Goal: Task Accomplishment & Management: Manage account settings

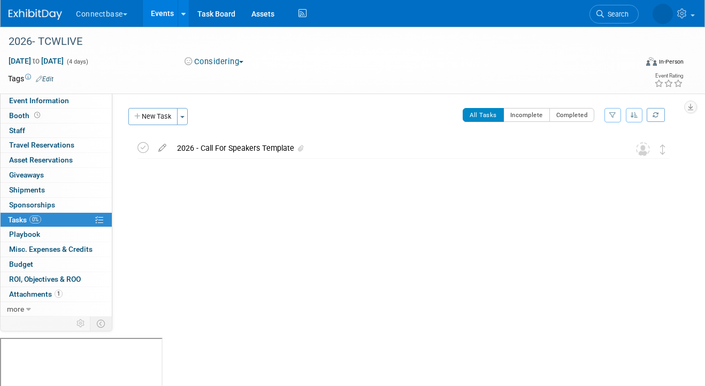
click at [158, 21] on link "Events" at bounding box center [162, 13] width 39 height 27
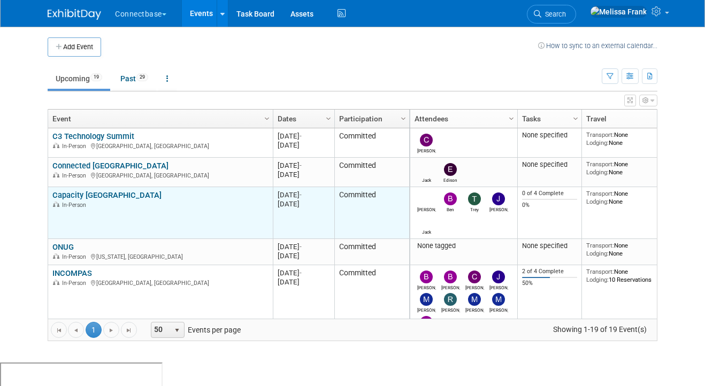
click at [85, 194] on link "Capacity [GEOGRAPHIC_DATA]" at bounding box center [106, 195] width 109 height 10
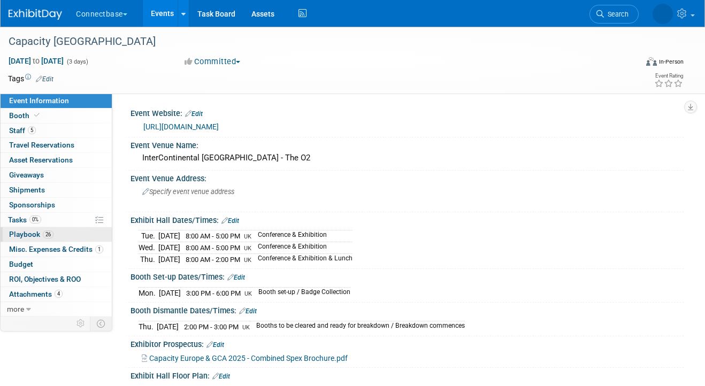
click at [44, 231] on span "26" at bounding box center [48, 235] width 11 height 8
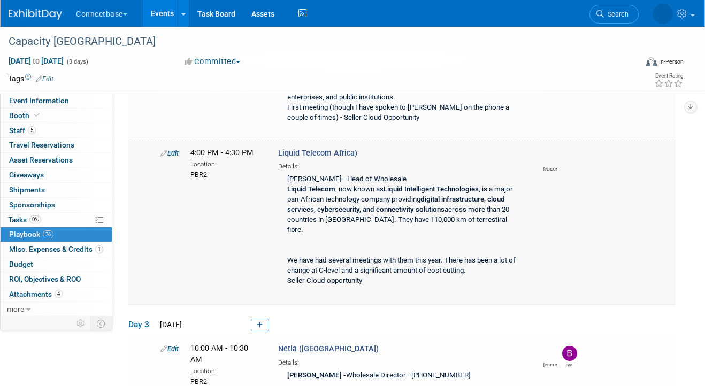
scroll to position [2463, 0]
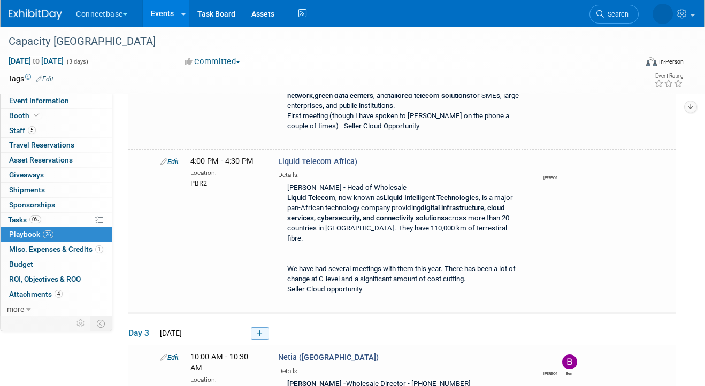
click at [256, 327] on link at bounding box center [260, 333] width 18 height 13
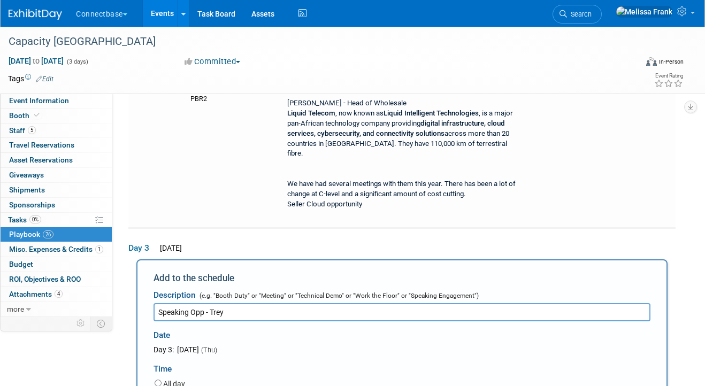
scroll to position [2636, 0]
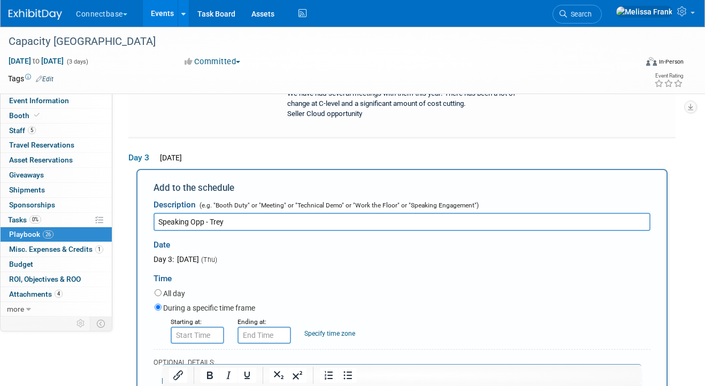
type input "Speaking Opp - Trey"
paste body "Rich Text Area. Press ALT-0 for help."
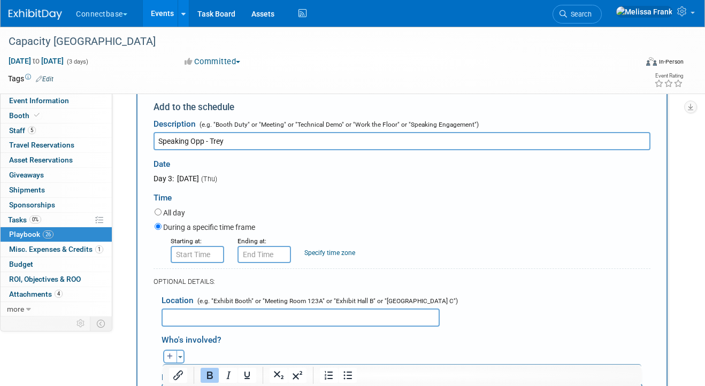
click at [183, 309] on input "text" at bounding box center [301, 318] width 278 height 18
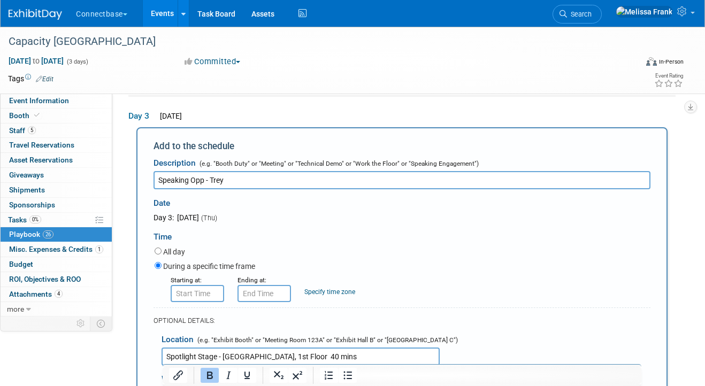
type input "Spotlight Stage - Arora Ballroom, 1st Floor 40 mins"
click at [206, 285] on input "8:00 AM" at bounding box center [197, 293] width 53 height 17
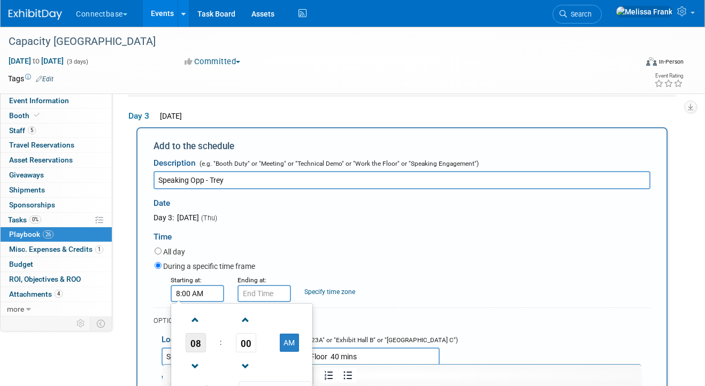
click at [198, 333] on span "08" at bounding box center [196, 342] width 20 height 19
click at [287, 364] on td "11" at bounding box center [293, 378] width 34 height 29
click at [247, 333] on span "00" at bounding box center [246, 342] width 20 height 19
click at [252, 364] on td "50" at bounding box center [259, 378] width 34 height 29
type input "11:50 AM"
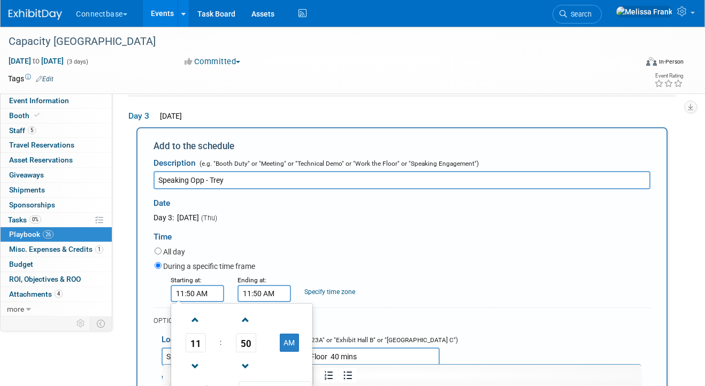
click at [274, 285] on input "11:50 AM" at bounding box center [263, 293] width 53 height 17
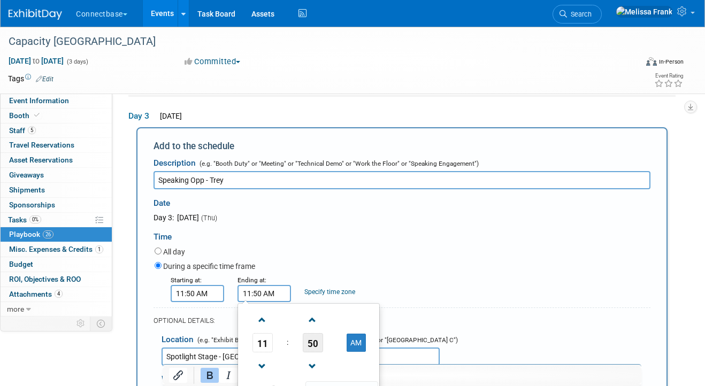
click at [315, 333] on span "50" at bounding box center [313, 342] width 20 height 19
click at [322, 335] on td "30" at bounding box center [326, 349] width 34 height 29
click at [263, 333] on span "11" at bounding box center [262, 342] width 20 height 19
click at [259, 306] on td "12" at bounding box center [257, 320] width 34 height 29
click at [361, 334] on button "AM" at bounding box center [356, 343] width 19 height 18
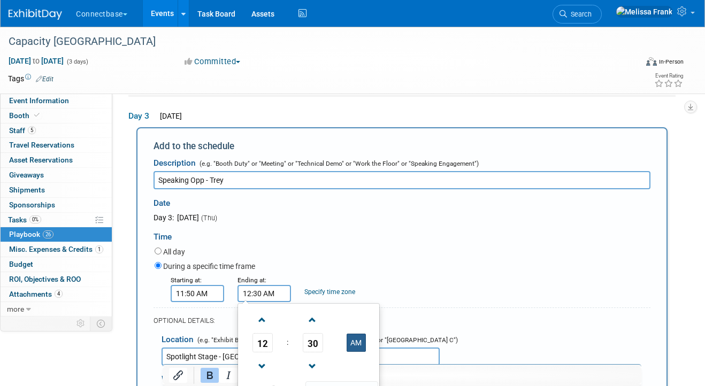
type input "12:30 PM"
click at [347, 274] on div "Specify time zone" at bounding box center [329, 285] width 51 height 22
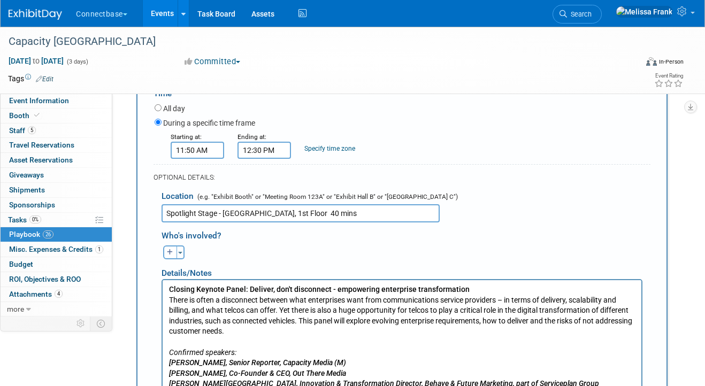
scroll to position [2822, 0]
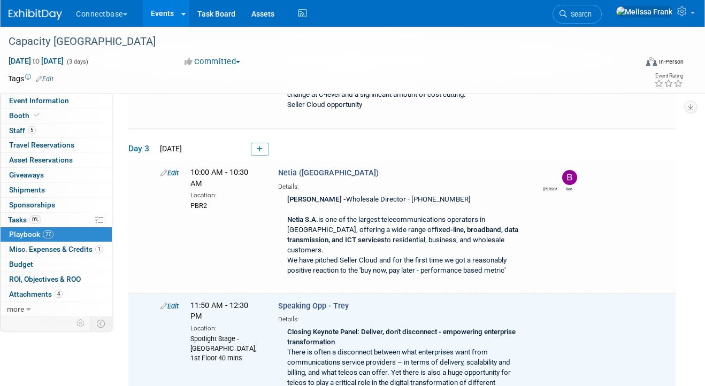
scroll to position [2646, 0]
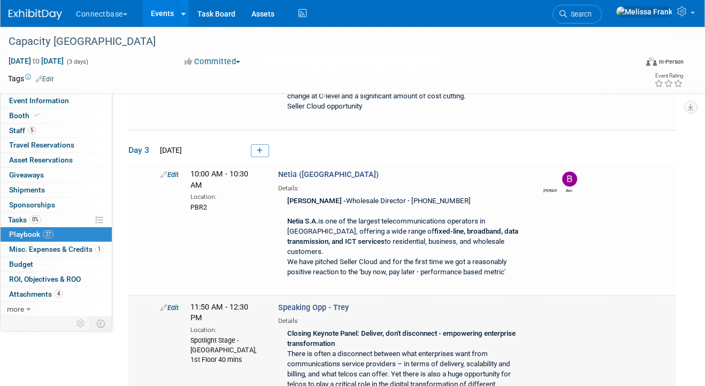
click at [176, 304] on link "Edit" at bounding box center [169, 308] width 18 height 8
select select "5a309a58-1caa-4a1e-b031-5fcebf7888a3"
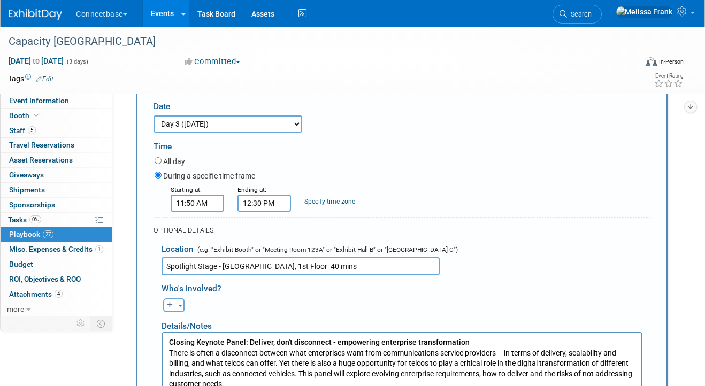
scroll to position [2892, 0]
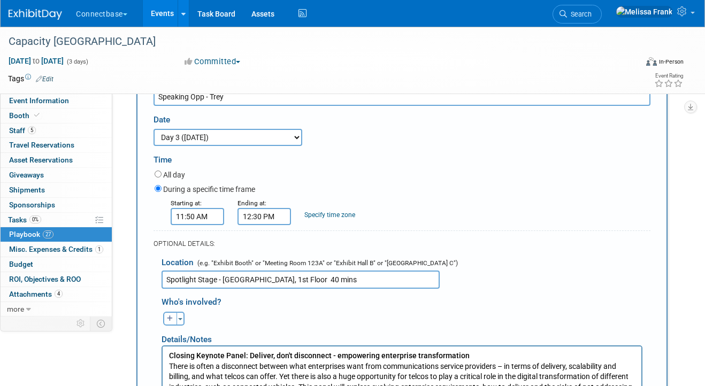
click at [167, 316] on icon "button" at bounding box center [170, 319] width 6 height 6
select select
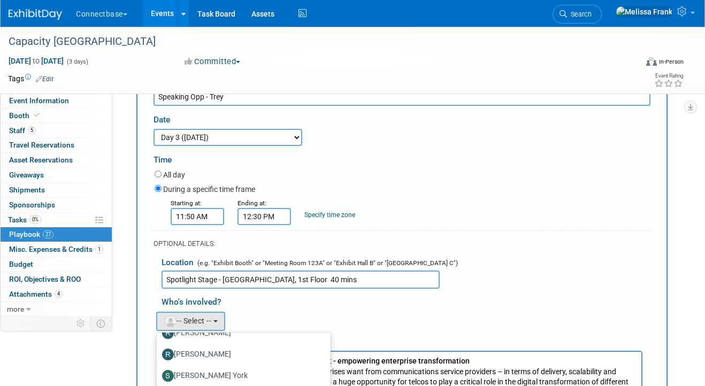
scroll to position [682, 0]
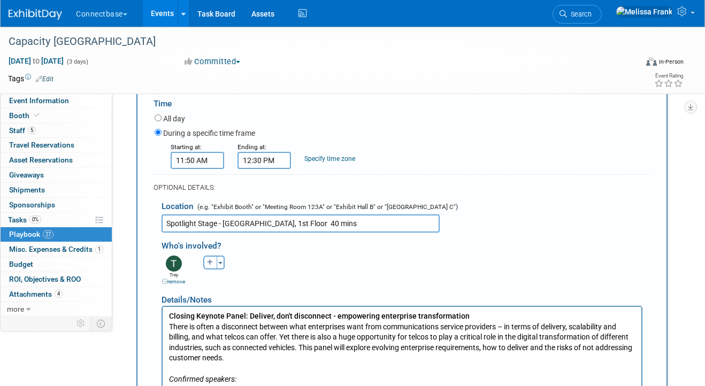
scroll to position [3047, 0]
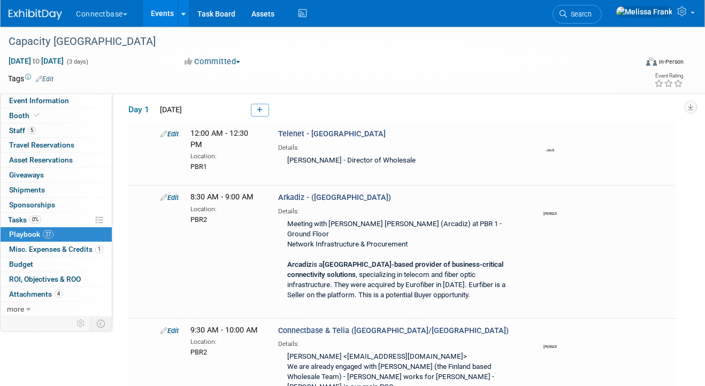
scroll to position [2667, 0]
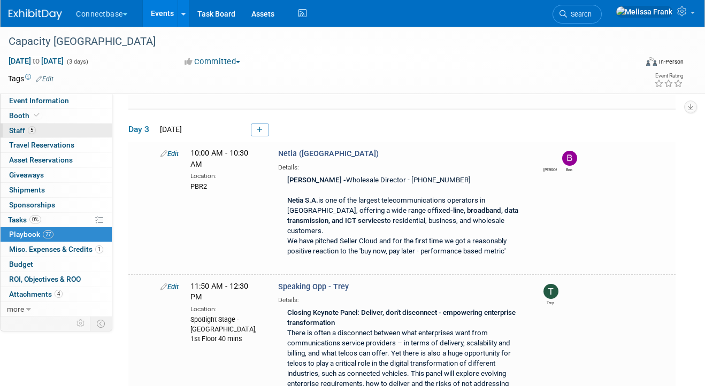
click at [39, 126] on link "5 Staff 5" at bounding box center [56, 131] width 111 height 14
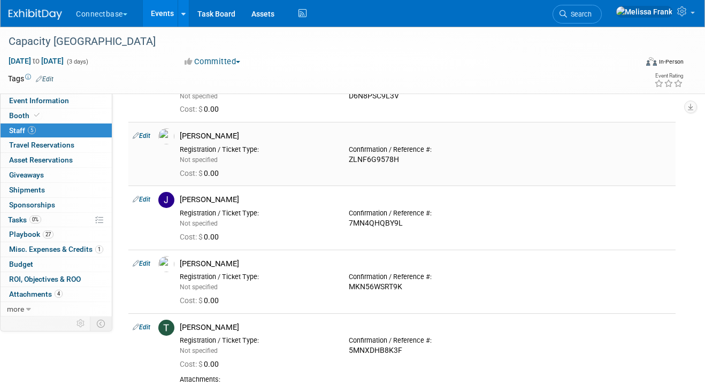
scroll to position [0, 0]
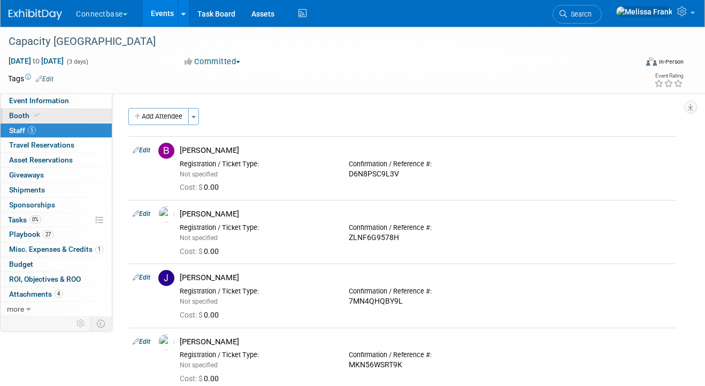
click at [33, 117] on span at bounding box center [37, 115] width 10 height 8
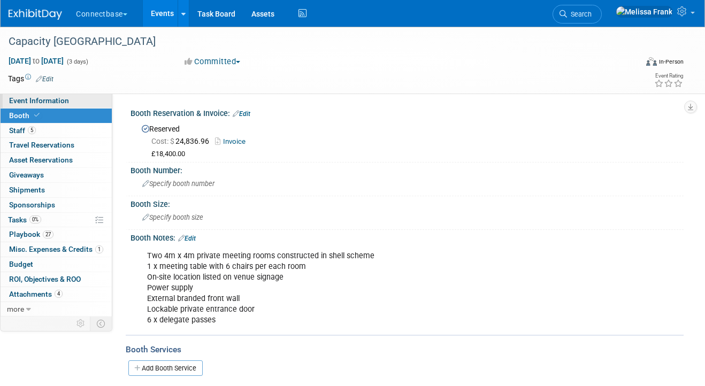
click at [39, 105] on link "Event Information" at bounding box center [56, 101] width 111 height 14
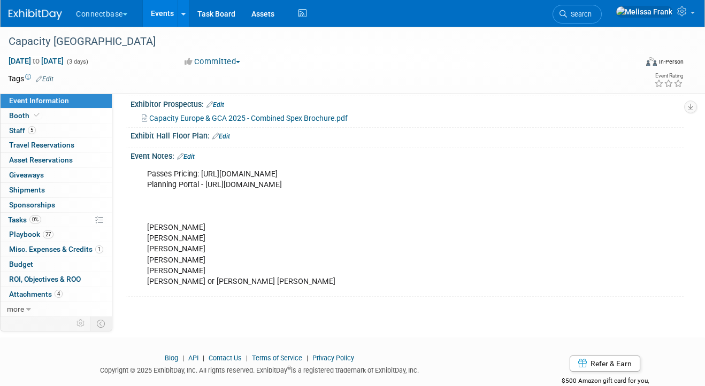
scroll to position [255, 0]
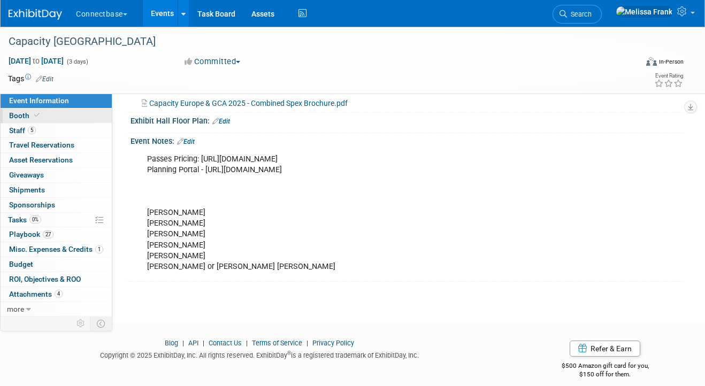
click at [51, 115] on link "Booth" at bounding box center [56, 116] width 111 height 14
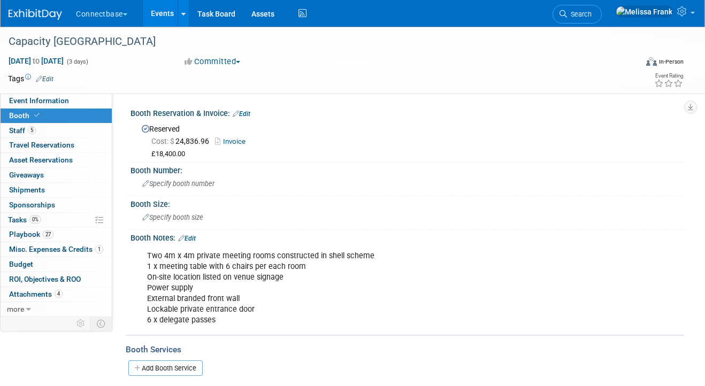
scroll to position [0, 0]
click at [60, 236] on link "27 Playbook 27" at bounding box center [56, 234] width 111 height 14
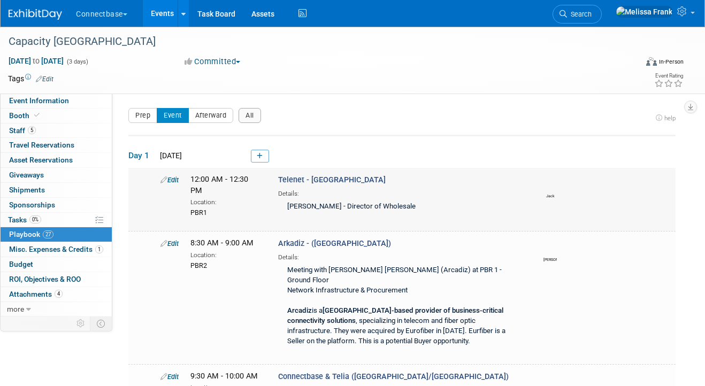
drag, startPoint x: 213, startPoint y: 203, endPoint x: 186, endPoint y: 203, distance: 27.8
click at [186, 203] on div "12:00 AM - 12:30 PM Location: PBR1" at bounding box center [226, 195] width 88 height 43
copy div "PBR1"
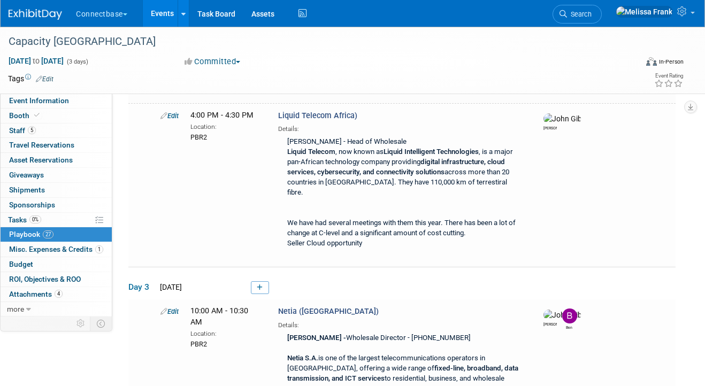
scroll to position [2525, 0]
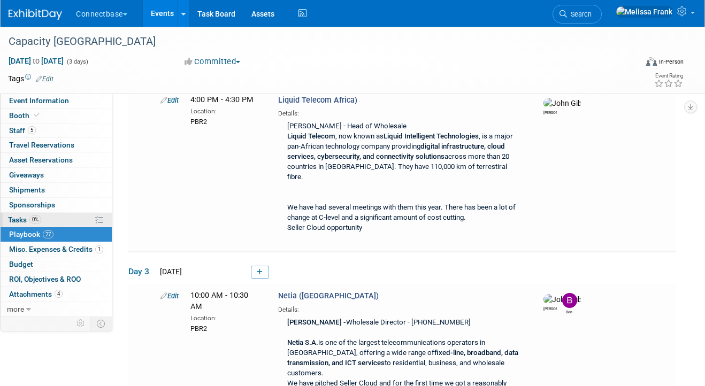
click at [58, 219] on link "0% Tasks 0%" at bounding box center [56, 220] width 111 height 14
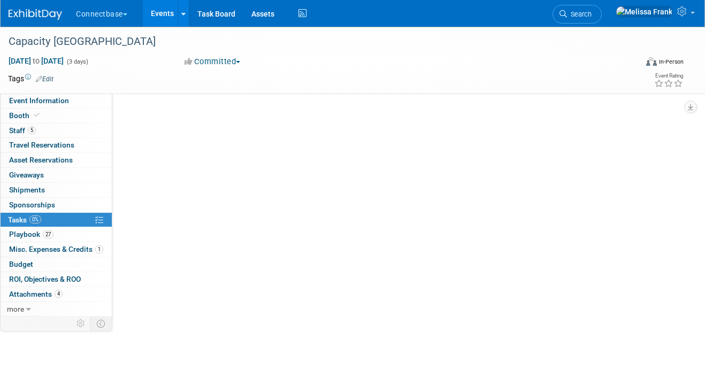
scroll to position [0, 0]
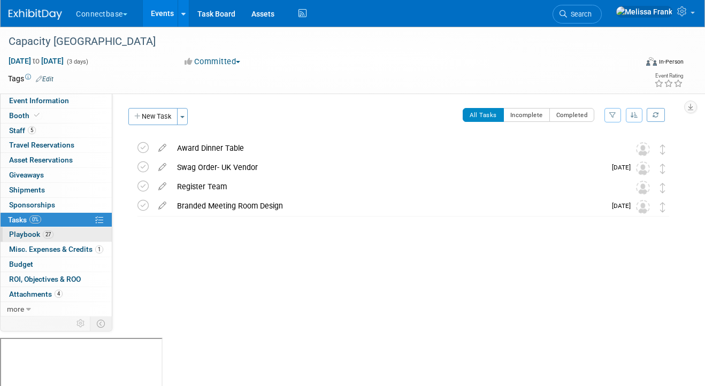
click at [39, 232] on span "Playbook 27" at bounding box center [31, 234] width 44 height 9
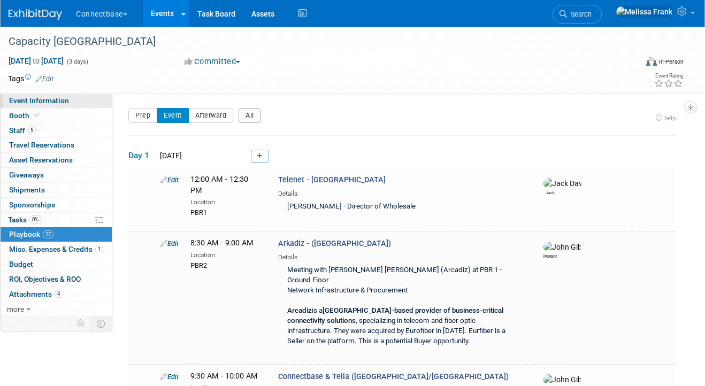
click at [68, 105] on link "Event Information" at bounding box center [56, 101] width 111 height 14
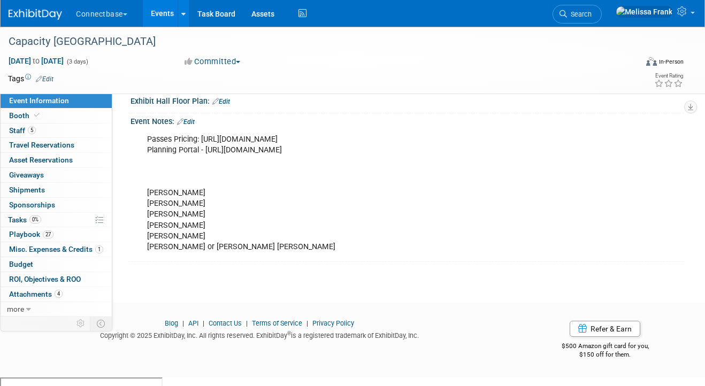
scroll to position [251, 0]
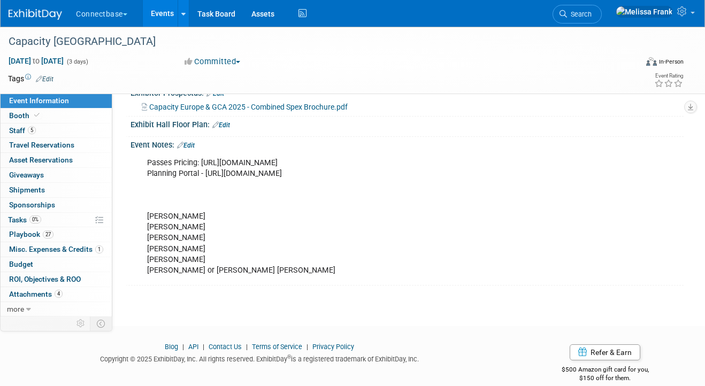
click at [189, 145] on link "Edit" at bounding box center [186, 145] width 18 height 7
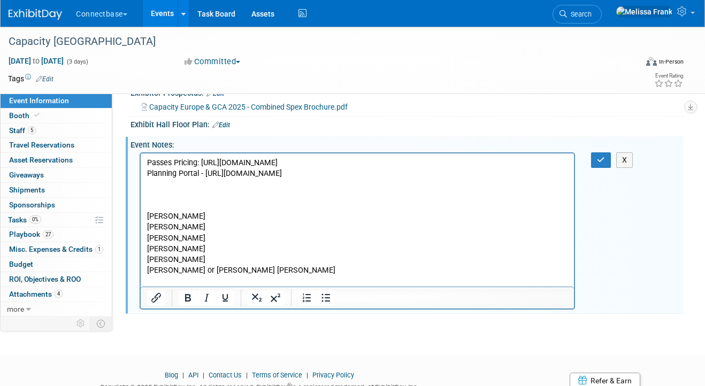
scroll to position [0, 0]
drag, startPoint x: 199, startPoint y: 261, endPoint x: 139, endPoint y: 257, distance: 60.1
click at [141, 257] on html "Passes Pricing: https://event.capacitymedia.com/event/185c8954-0515-4271-8672-4…" at bounding box center [357, 214] width 433 height 122
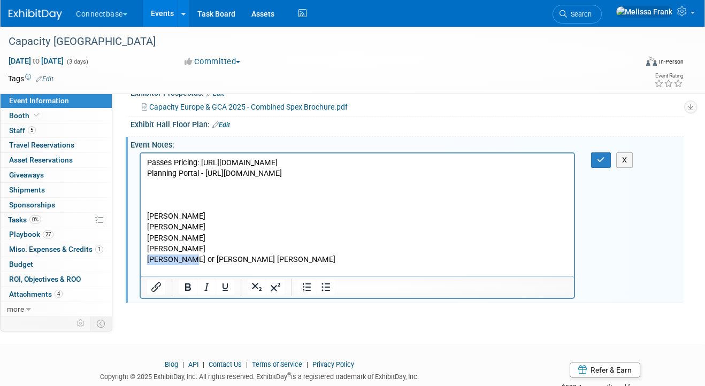
drag, startPoint x: 182, startPoint y: 269, endPoint x: 145, endPoint y: 266, distance: 36.5
click at [145, 265] on html "Passes Pricing: https://event.capacitymedia.com/event/185c8954-0515-4271-8672-4…" at bounding box center [357, 209] width 433 height 112
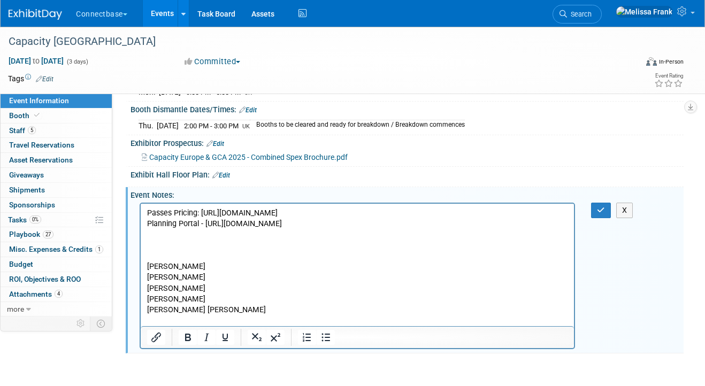
scroll to position [204, 0]
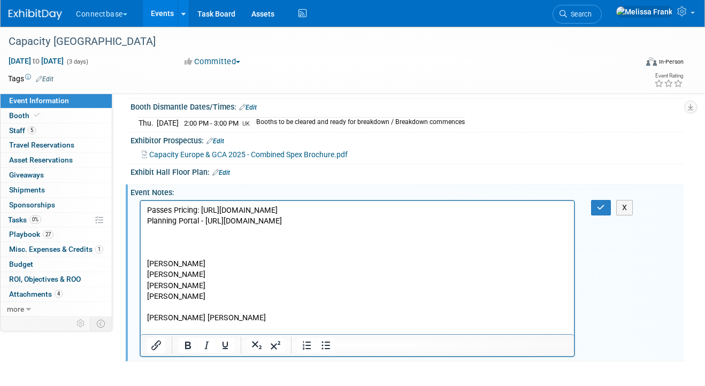
click at [188, 323] on p "[PERSON_NAME] [PERSON_NAME]" at bounding box center [357, 317] width 421 height 11
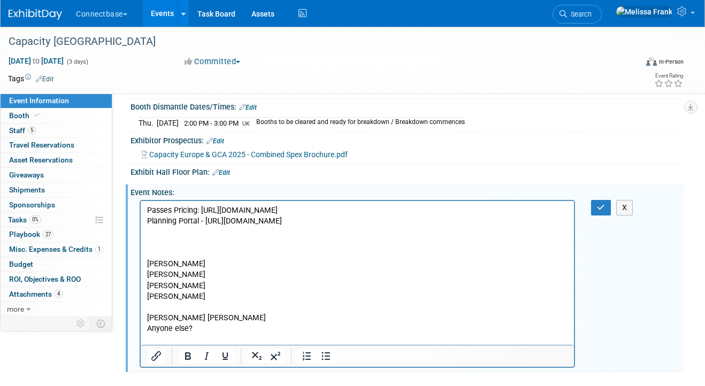
click at [189, 302] on p "Passes Pricing: https://event.capacitymedia.com/event/185c8954-0515-4271-8672-4…" at bounding box center [357, 253] width 421 height 97
click at [596, 202] on button "button" at bounding box center [601, 208] width 20 height 16
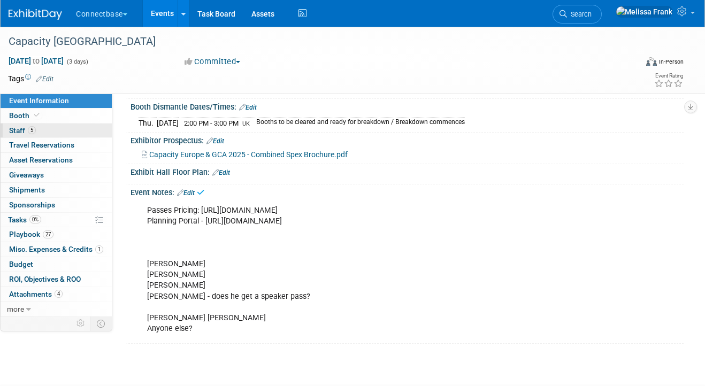
click at [86, 129] on link "5 Staff 5" at bounding box center [56, 131] width 111 height 14
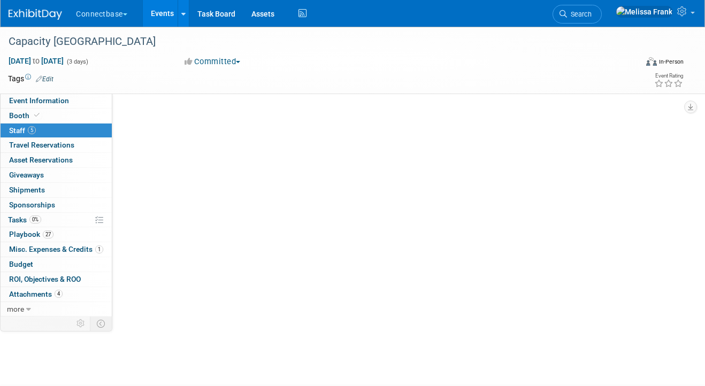
scroll to position [0, 0]
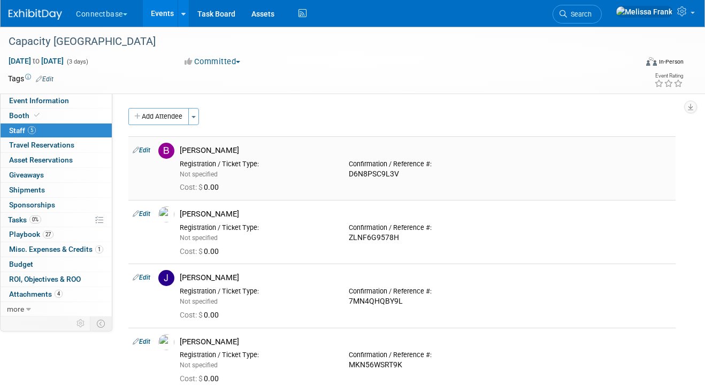
click at [145, 151] on link "Edit" at bounding box center [142, 150] width 18 height 7
select select "5a309a58-1caa-4a1e-b031-5fcebf7888a3"
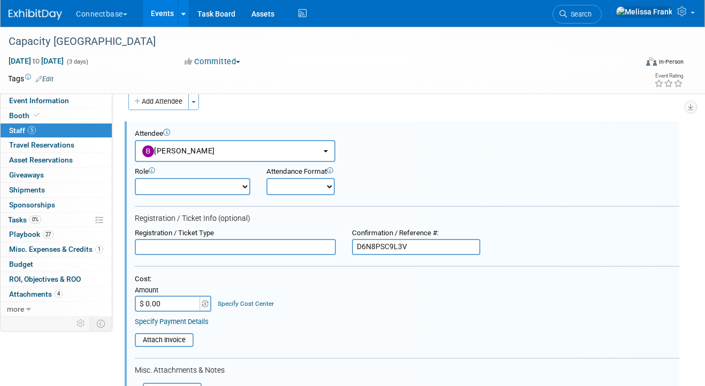
click at [292, 243] on input "text" at bounding box center [235, 247] width 201 height 16
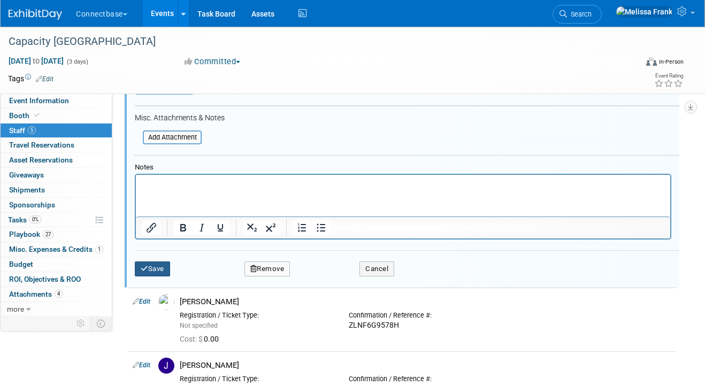
type input "May be changing?"
click at [158, 271] on button "Save" at bounding box center [152, 269] width 35 height 15
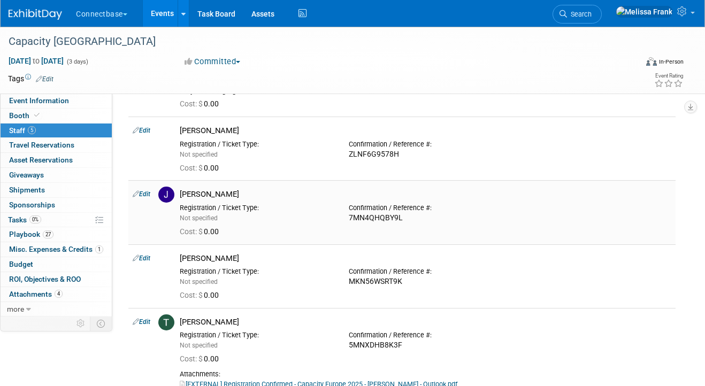
scroll to position [108, 0]
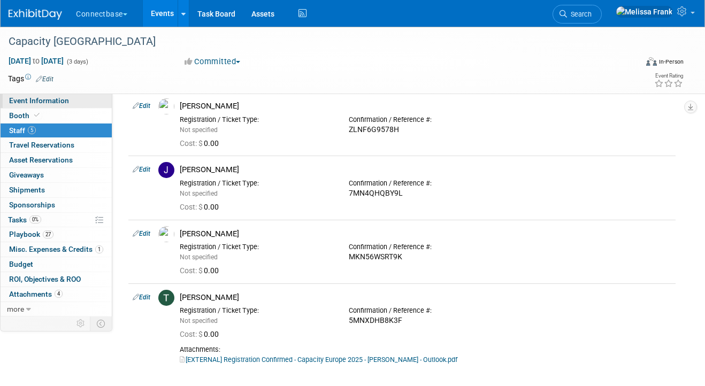
click at [62, 95] on link "Event Information" at bounding box center [56, 101] width 111 height 14
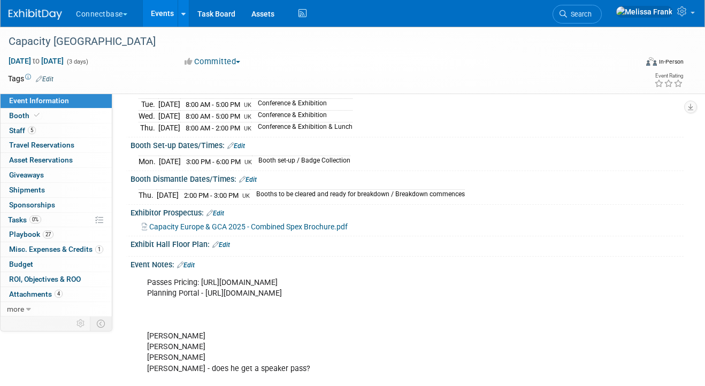
scroll to position [143, 0]
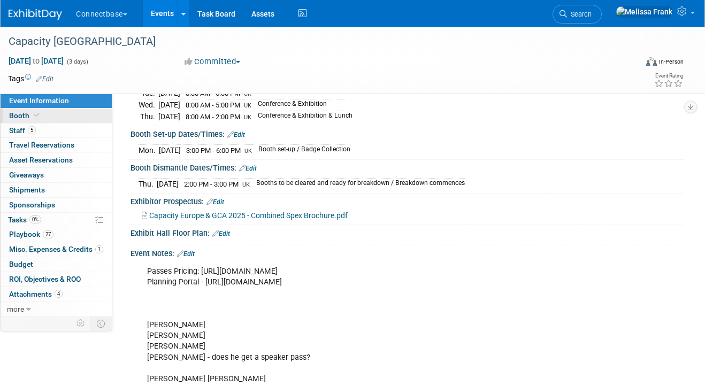
click at [32, 113] on span at bounding box center [37, 115] width 10 height 8
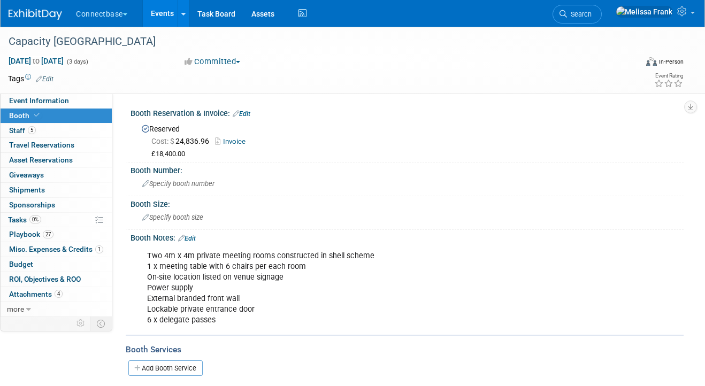
click at [236, 140] on link "Invoice" at bounding box center [233, 141] width 36 height 8
click at [39, 128] on link "5 Staff 5" at bounding box center [56, 131] width 111 height 14
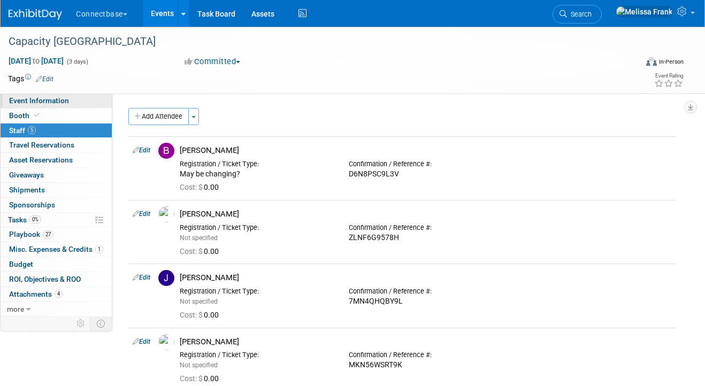
click at [51, 102] on span "Event Information" at bounding box center [39, 100] width 60 height 9
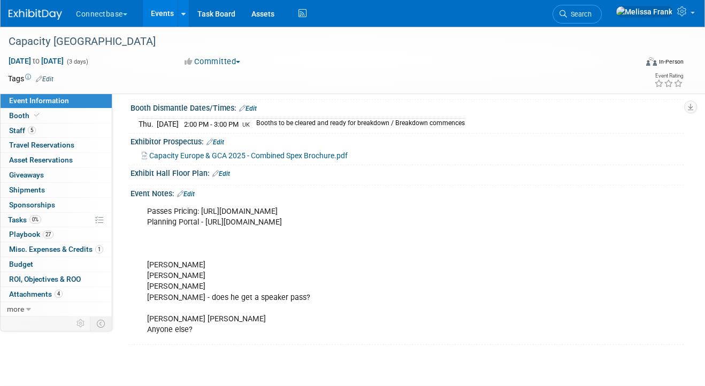
scroll to position [224, 0]
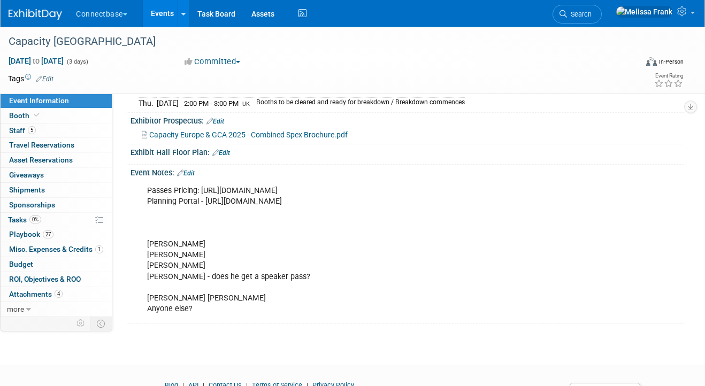
click at [190, 170] on link "Edit" at bounding box center [186, 173] width 18 height 7
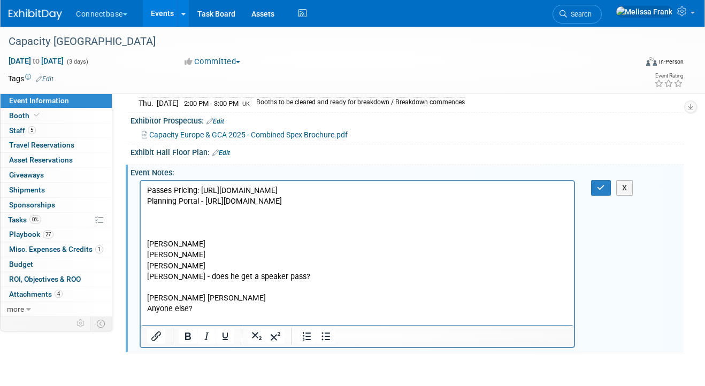
scroll to position [0, 0]
click at [221, 314] on p "Passes Pricing: https://event.capacitymedia.com/event/185c8954-0515-4271-8672-4…" at bounding box center [357, 249] width 421 height 129
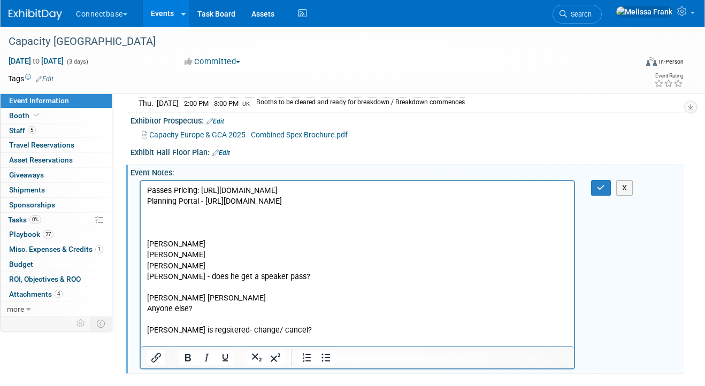
click at [174, 233] on p "Passes Pricing: https://event.capacitymedia.com/event/185c8954-0515-4271-8672-4…" at bounding box center [357, 249] width 421 height 129
click at [599, 184] on icon "button" at bounding box center [601, 187] width 8 height 7
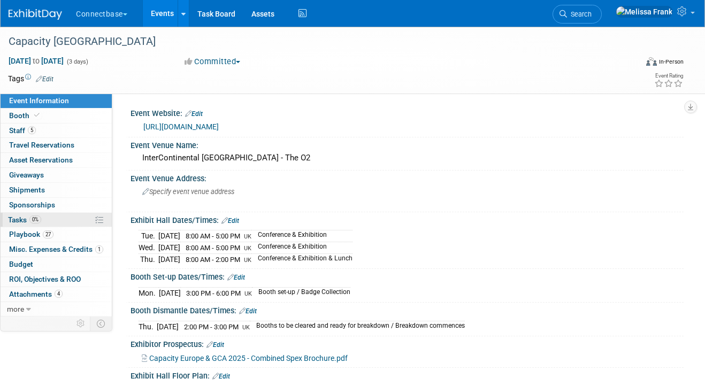
click at [37, 219] on span "0%" at bounding box center [35, 220] width 12 height 8
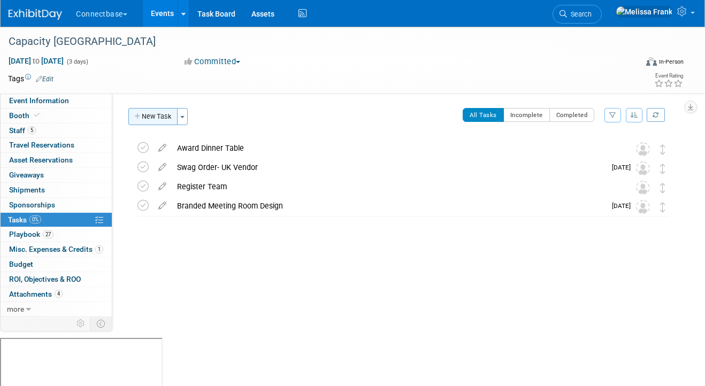
click at [158, 117] on button "New Task" at bounding box center [152, 116] width 49 height 17
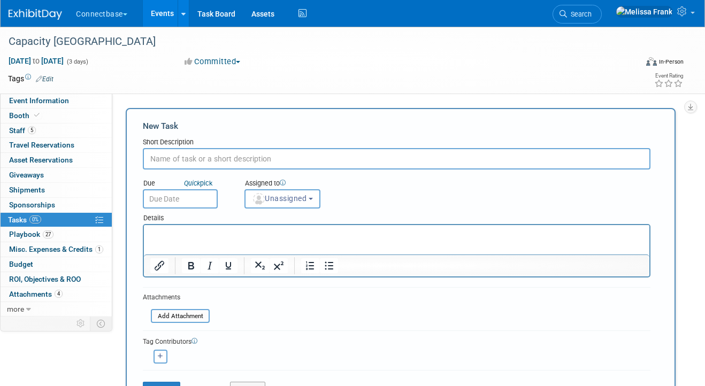
type input "C"
type input "Speaking Opp"
click at [216, 232] on p "Rich Text Area. Press ALT-0 for help." at bounding box center [396, 234] width 493 height 11
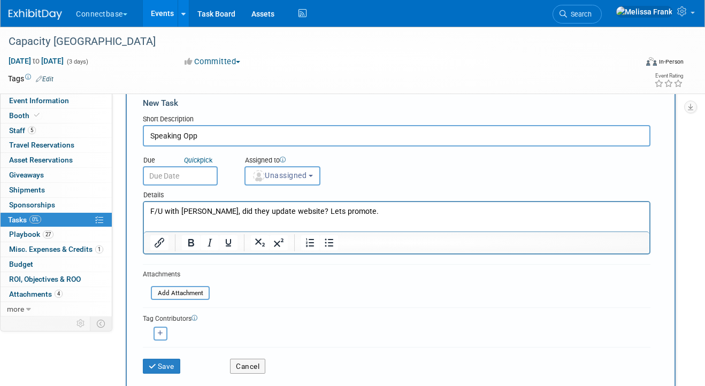
scroll to position [64, 0]
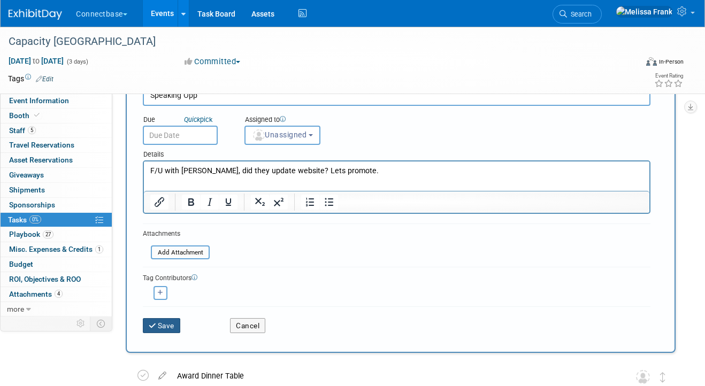
click at [175, 324] on button "Save" at bounding box center [161, 325] width 37 height 15
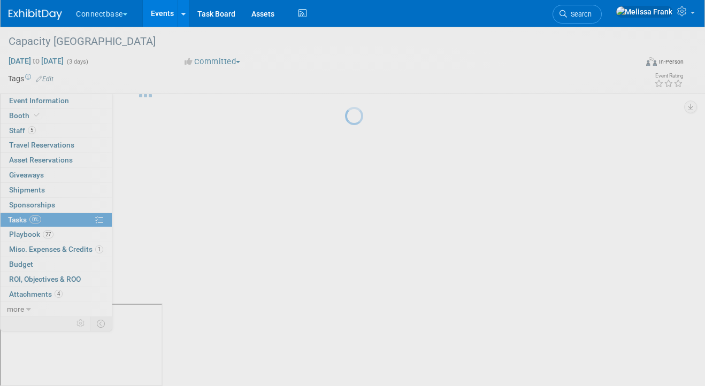
scroll to position [0, 0]
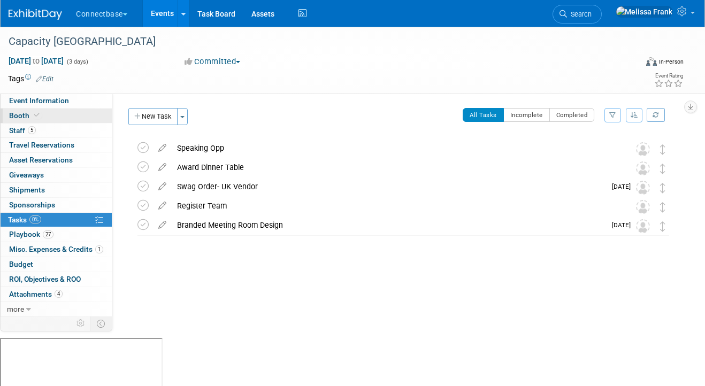
click at [35, 114] on icon at bounding box center [36, 115] width 5 height 6
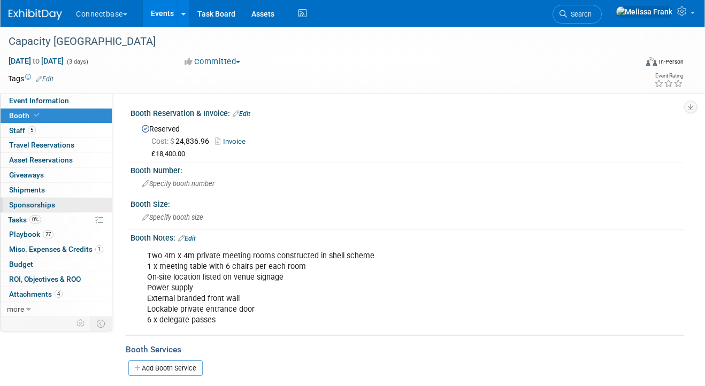
click at [40, 204] on span "Sponsorships 0" at bounding box center [32, 205] width 46 height 9
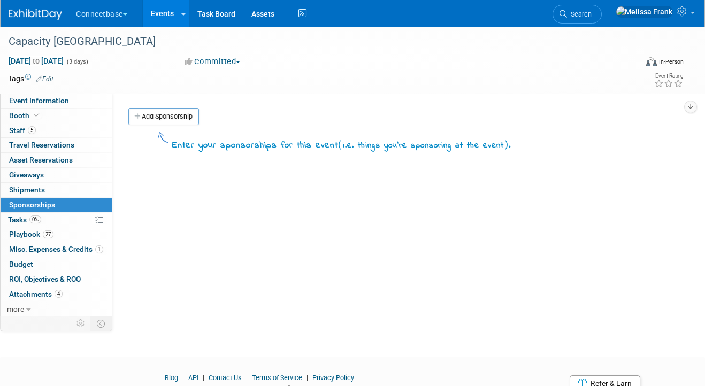
click at [163, 18] on link "Events" at bounding box center [162, 13] width 39 height 27
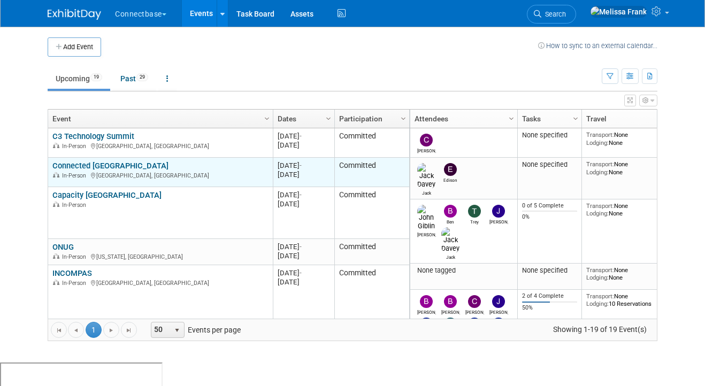
click at [85, 163] on link "Connected [GEOGRAPHIC_DATA]" at bounding box center [110, 166] width 116 height 10
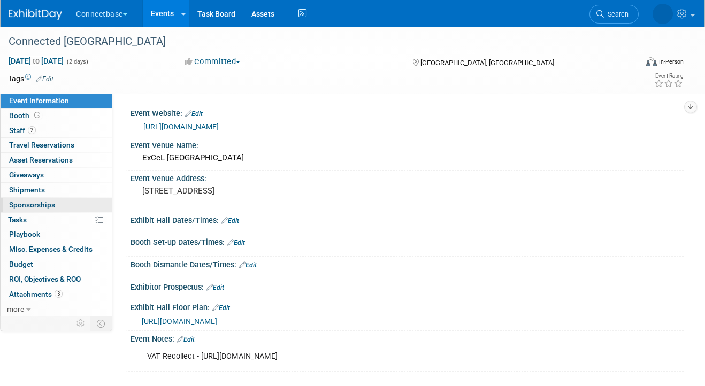
click at [59, 201] on link "0 Sponsorships 0" at bounding box center [56, 205] width 111 height 14
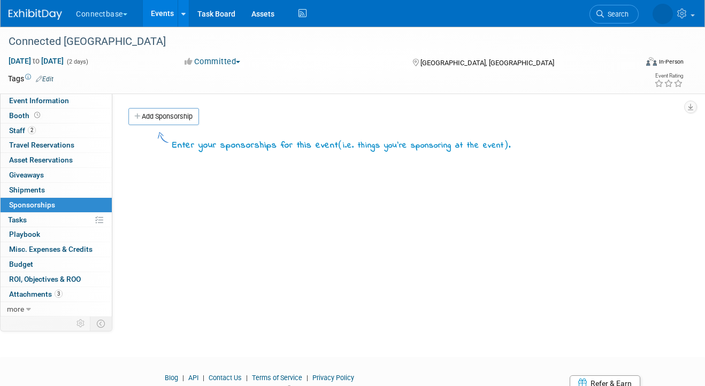
click at [162, 12] on link "Events" at bounding box center [162, 13] width 39 height 27
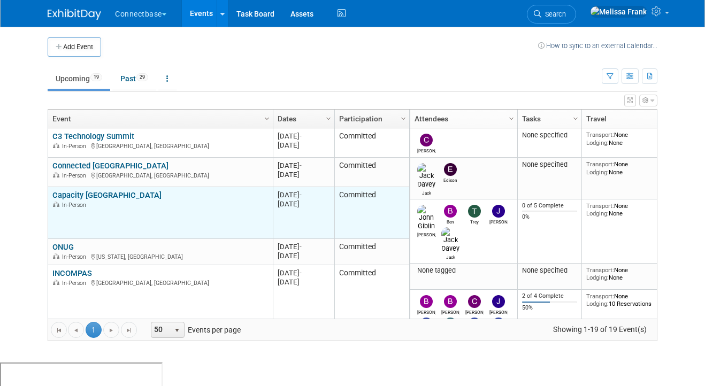
click at [80, 196] on link "Capacity [GEOGRAPHIC_DATA]" at bounding box center [106, 195] width 109 height 10
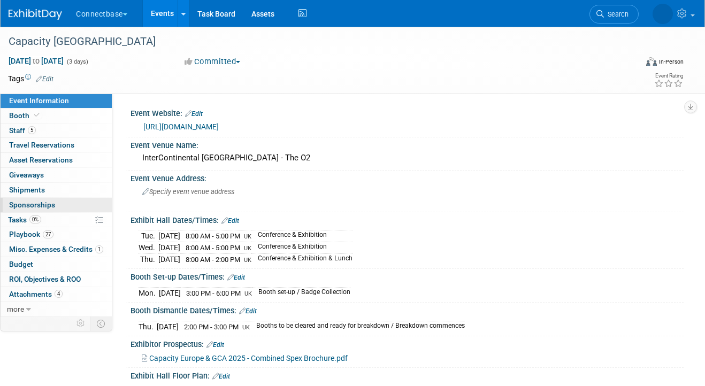
click at [50, 207] on span "Sponsorships 0" at bounding box center [32, 205] width 46 height 9
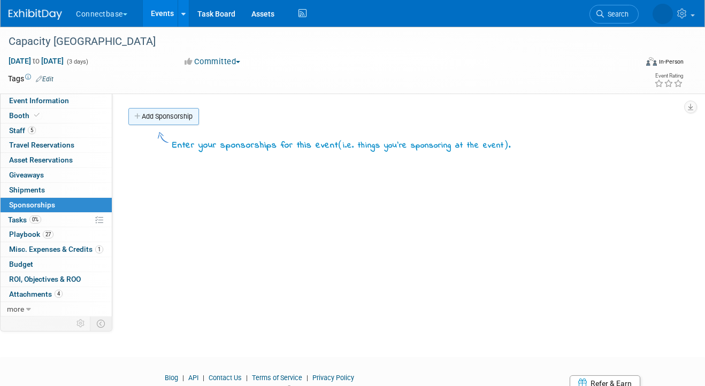
click at [176, 113] on link "Add Sponsorship" at bounding box center [163, 116] width 71 height 17
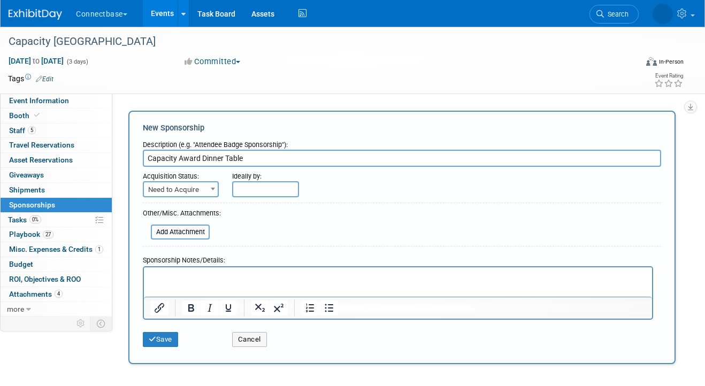
type input "Capacity Award Dinner Table"
click at [182, 194] on span "Need to Acquire" at bounding box center [181, 189] width 74 height 15
select select "2"
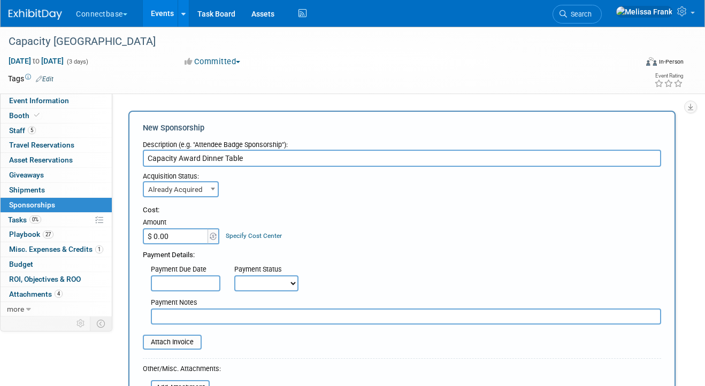
click at [178, 234] on input "$ 0.00" at bounding box center [176, 236] width 67 height 16
paste input "6,832.24"
type input "$ 6,832.24"
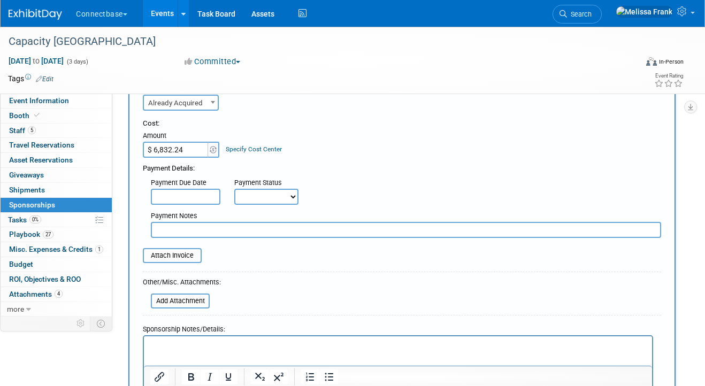
scroll to position [105, 0]
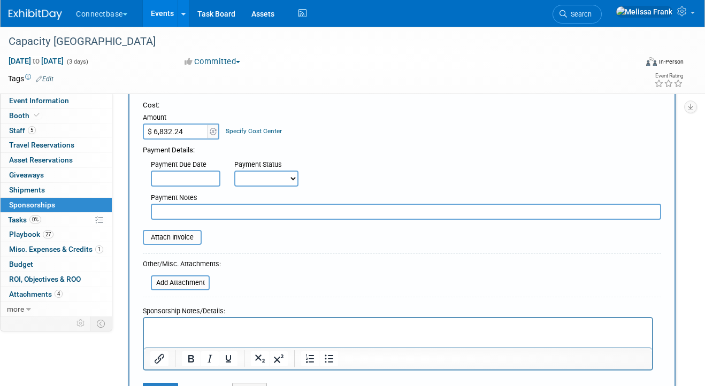
click at [199, 328] on p "Rich Text Area. Press ALT-0 for help." at bounding box center [398, 327] width 496 height 11
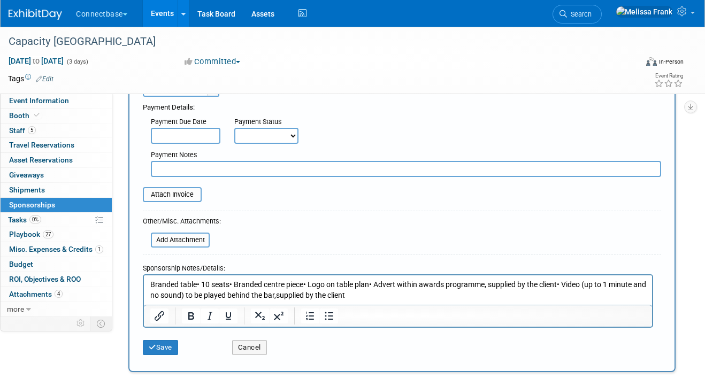
scroll to position [164, 0]
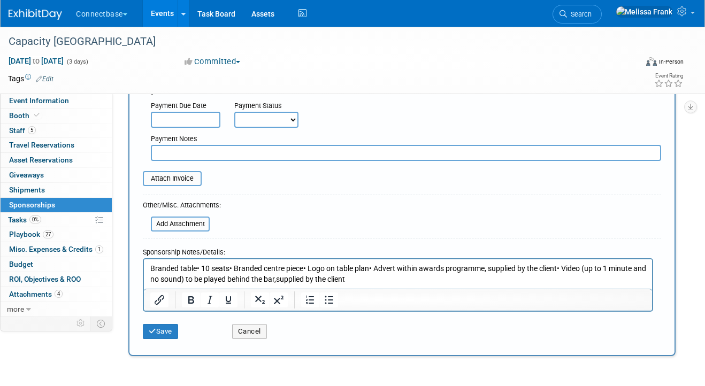
click at [196, 269] on p "Branded table• 10 seats• Branded centre piece• Logo on table plan• Advert withi…" at bounding box center [398, 273] width 496 height 21
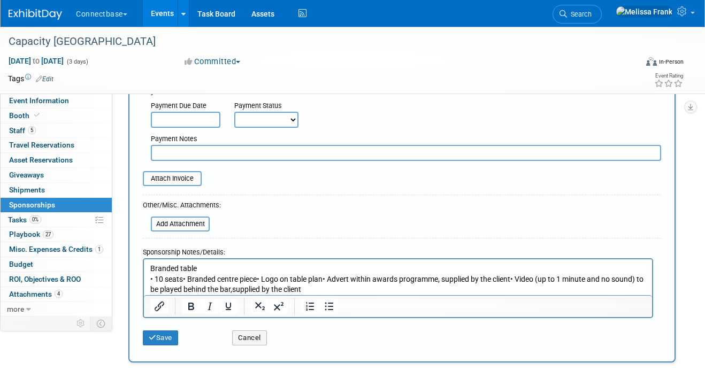
click at [183, 279] on p "• 10 seats• Branded centre piece• Logo on table plan• Advert within awards prog…" at bounding box center [398, 284] width 496 height 21
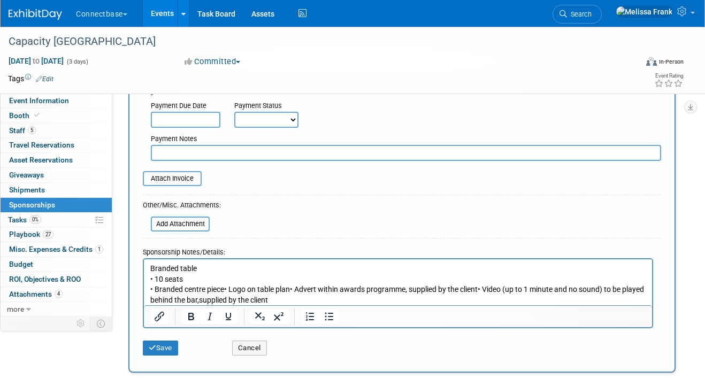
click at [223, 290] on p "• Branded centre piece• Logo on table plan• Advert within awards programme, sup…" at bounding box center [398, 294] width 496 height 21
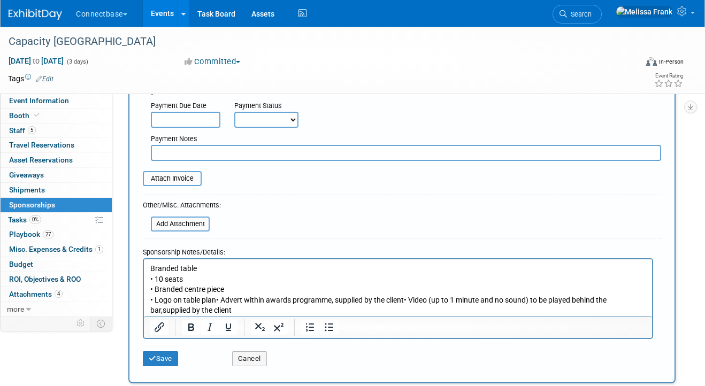
click at [214, 301] on p "• Logo on table plan• Advert within awards programme, supplied by the client• V…" at bounding box center [398, 305] width 496 height 21
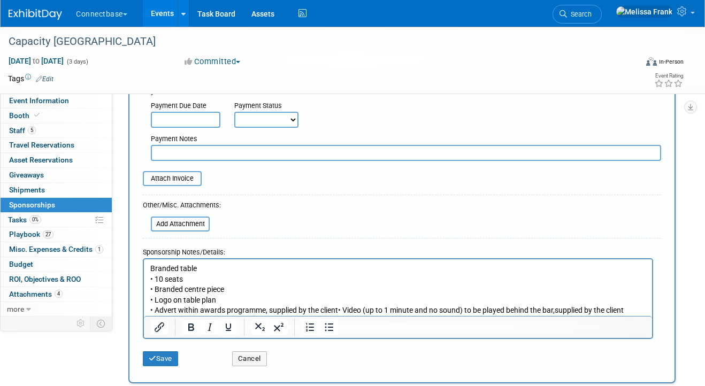
click at [339, 308] on p "• Advert within awards programme, supplied by the client• Video (up to 1 minute…" at bounding box center [398, 310] width 496 height 11
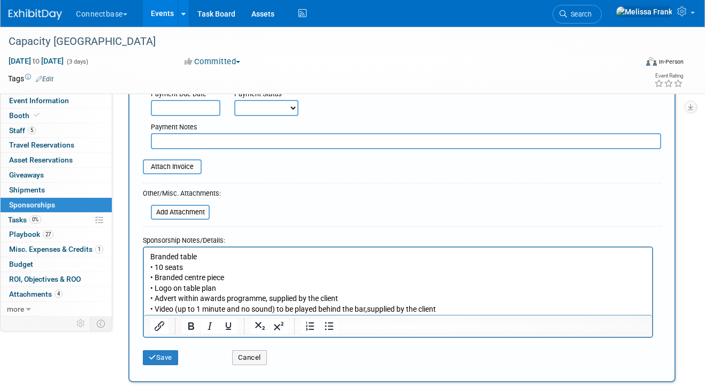
scroll to position [194, 0]
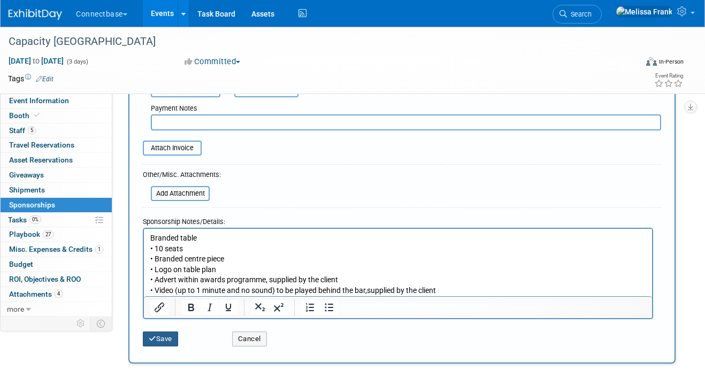
click at [171, 340] on button "Save" at bounding box center [160, 339] width 35 height 15
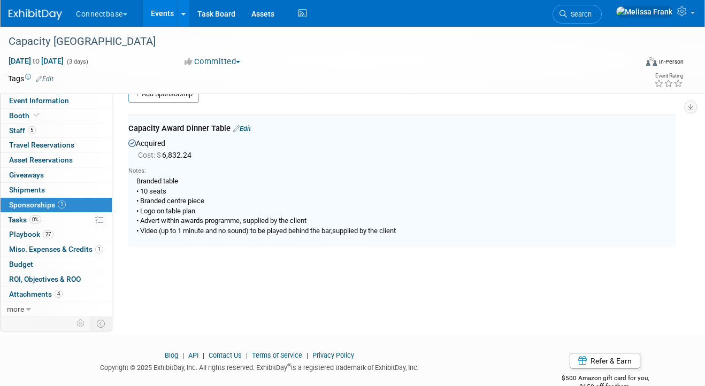
scroll to position [46, 0]
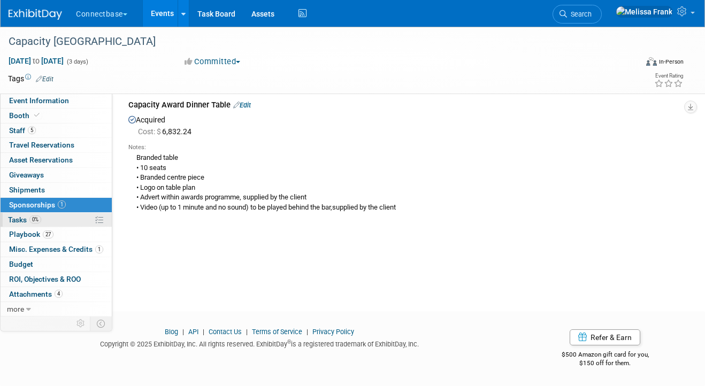
click at [63, 220] on link "0% Tasks 0%" at bounding box center [56, 220] width 111 height 14
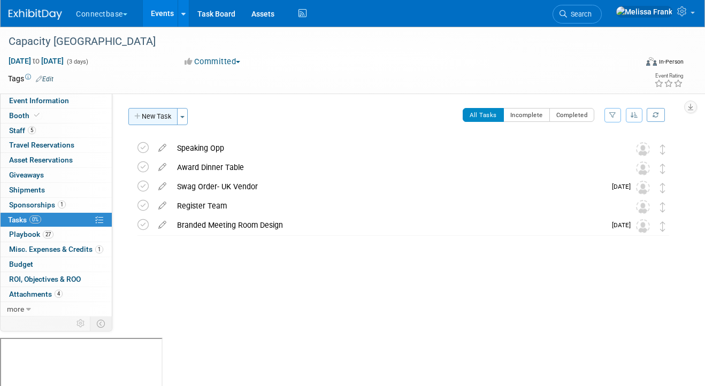
click at [156, 114] on button "New Task" at bounding box center [152, 116] width 49 height 17
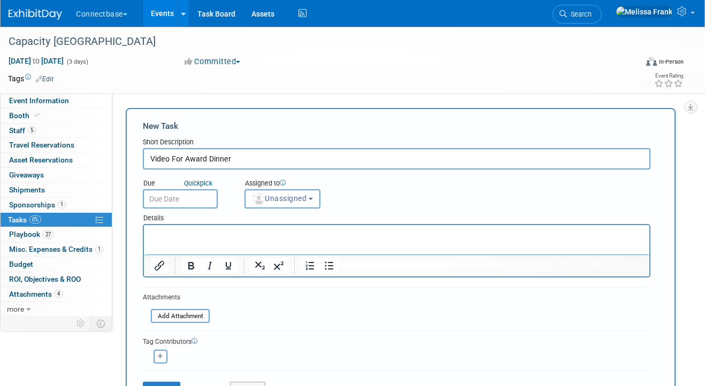
type input "Video For Award Dinner"
click at [218, 240] on html at bounding box center [396, 232] width 505 height 15
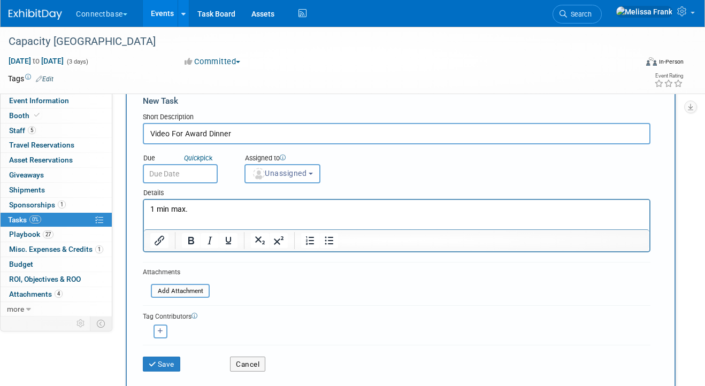
scroll to position [59, 0]
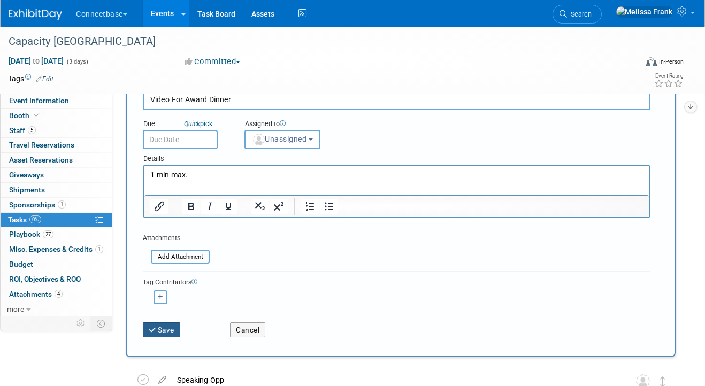
click at [164, 329] on button "Save" at bounding box center [161, 330] width 37 height 15
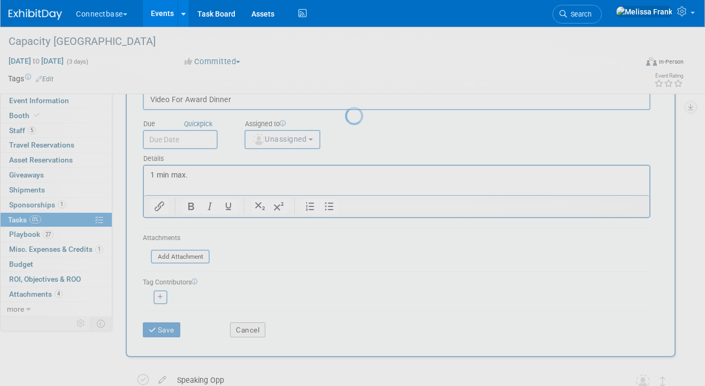
scroll to position [0, 0]
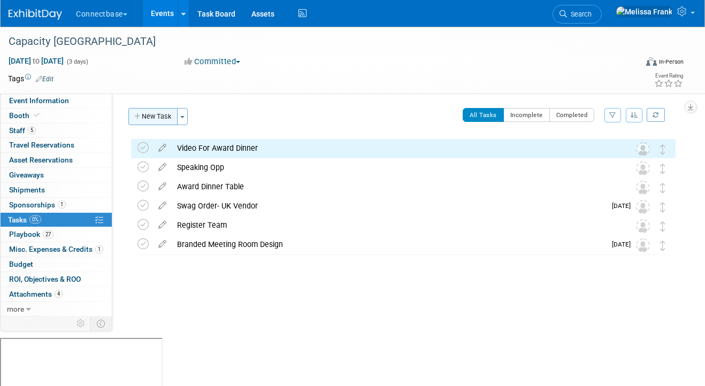
click at [157, 113] on button "New Task" at bounding box center [152, 116] width 49 height 17
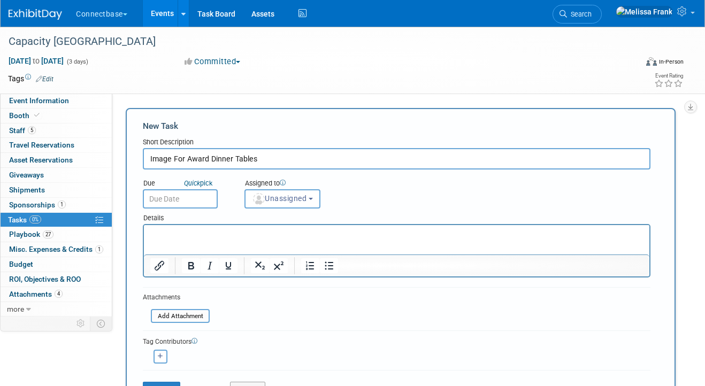
type input "Image For Award Dinner Tables"
click at [180, 240] on html at bounding box center [396, 232] width 505 height 15
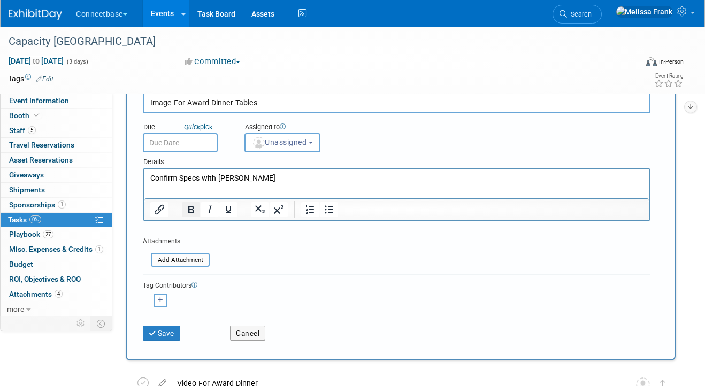
scroll to position [105, 0]
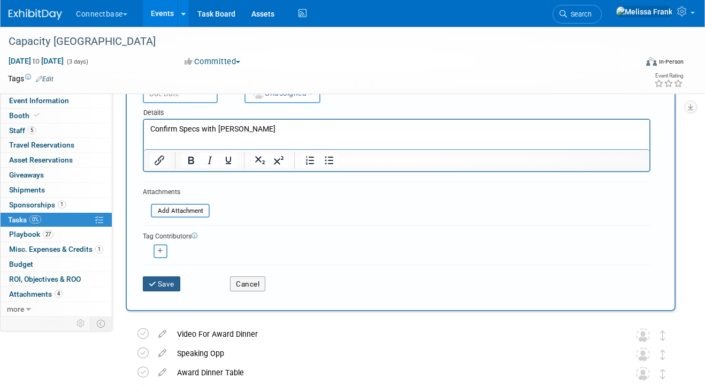
click at [164, 288] on button "Save" at bounding box center [161, 284] width 37 height 15
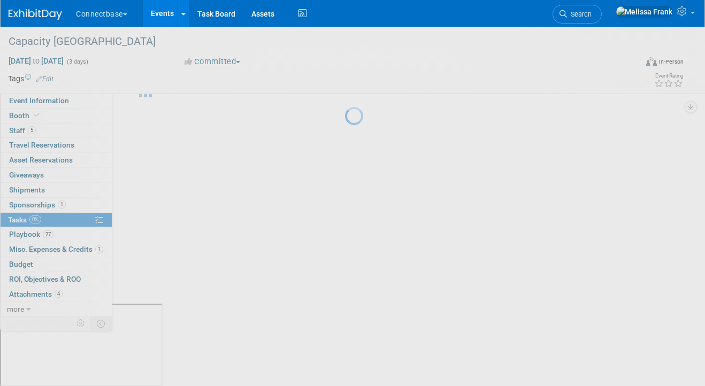
scroll to position [0, 0]
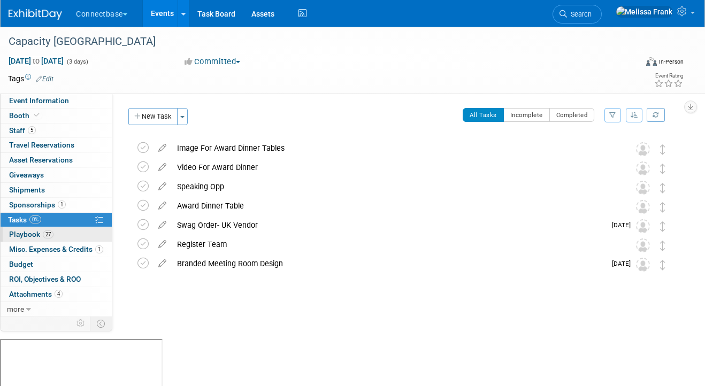
click at [55, 234] on link "27 Playbook 27" at bounding box center [56, 234] width 111 height 14
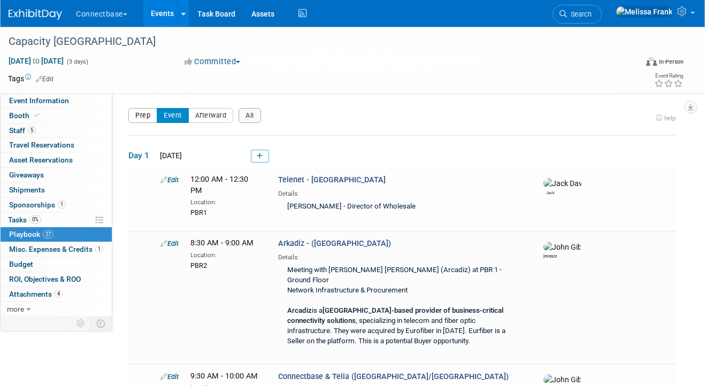
click at [134, 112] on button "Prep" at bounding box center [142, 115] width 29 height 15
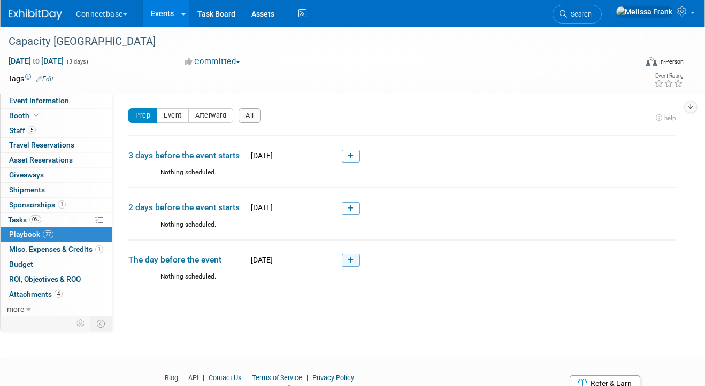
click at [354, 259] on link at bounding box center [351, 260] width 18 height 13
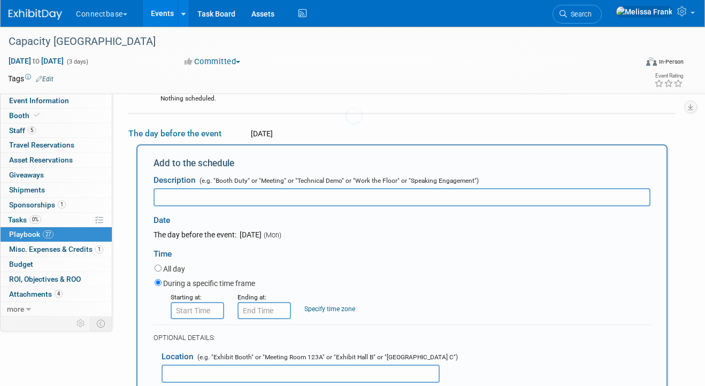
scroll to position [140, 0]
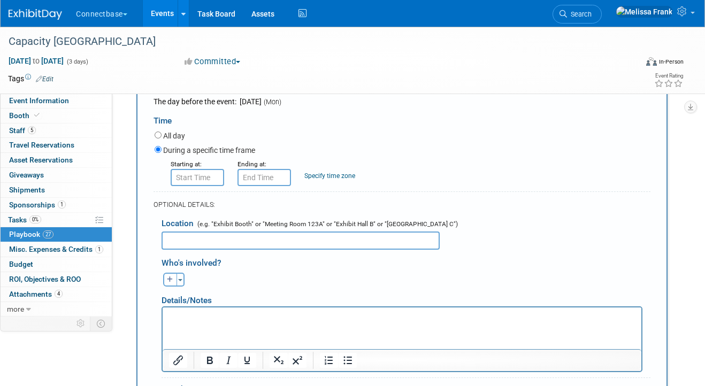
click at [211, 319] on p "Rich Text Area. Press ALT-0 for help." at bounding box center [402, 317] width 466 height 11
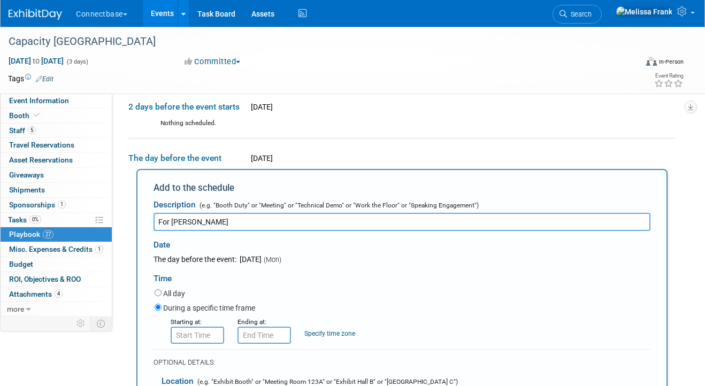
scroll to position [0, 0]
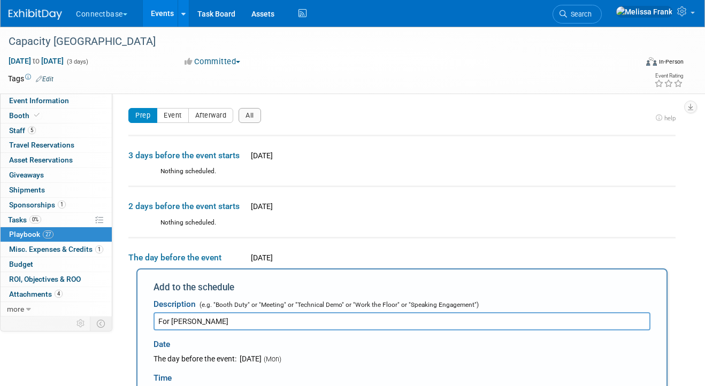
click at [256, 319] on input "For Melissa" at bounding box center [402, 321] width 497 height 18
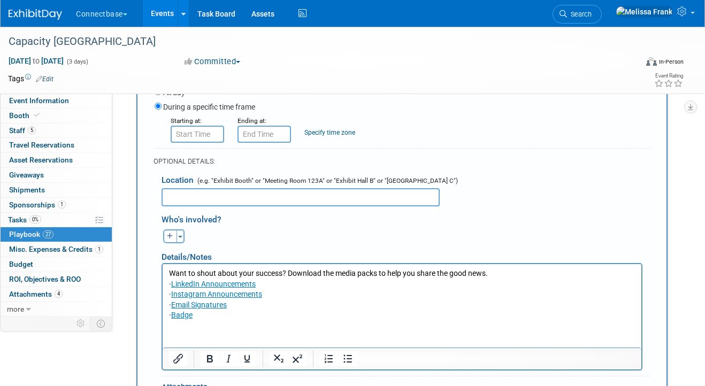
scroll to position [526, 0]
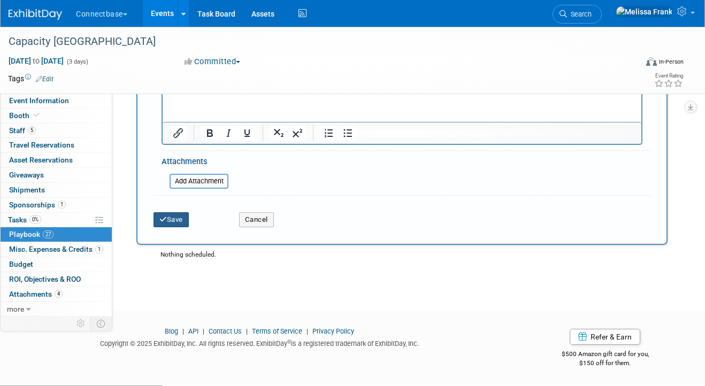
type input "For Melissa - Social"
click at [169, 215] on button "Save" at bounding box center [171, 219] width 35 height 15
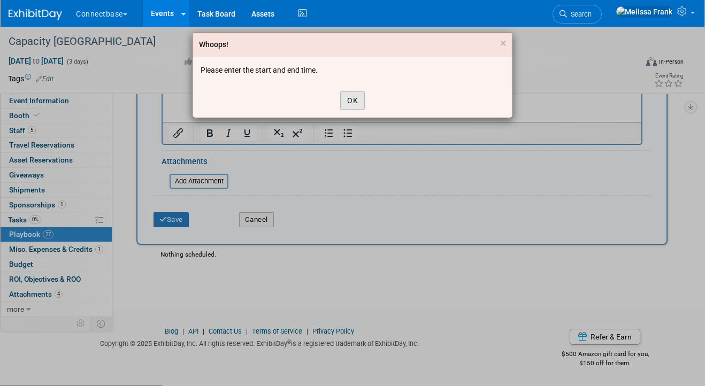
click at [359, 101] on button "OK" at bounding box center [352, 100] width 25 height 18
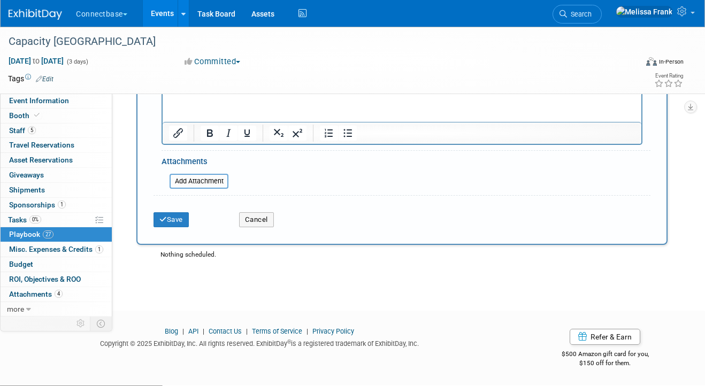
scroll to position [191, 0]
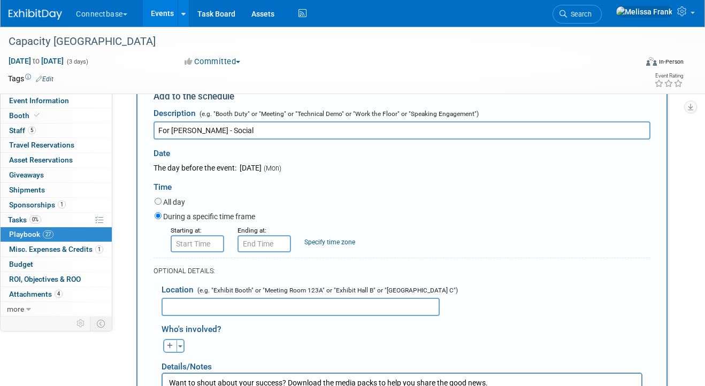
type input "8:00 AM"
click at [196, 240] on input "8:00 AM" at bounding box center [197, 243] width 53 height 17
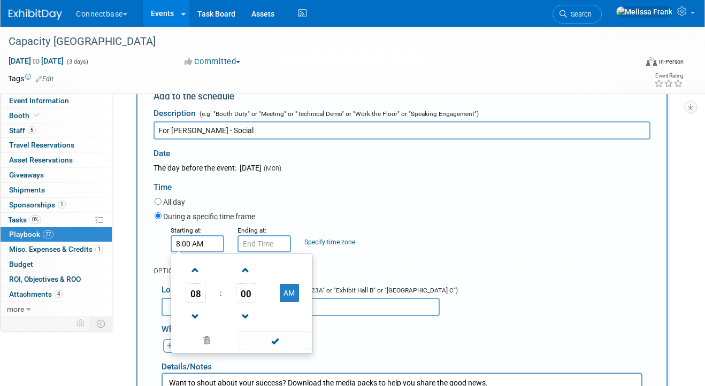
type input "8:00 AM"
click at [262, 246] on input "8:00 AM" at bounding box center [263, 243] width 53 height 17
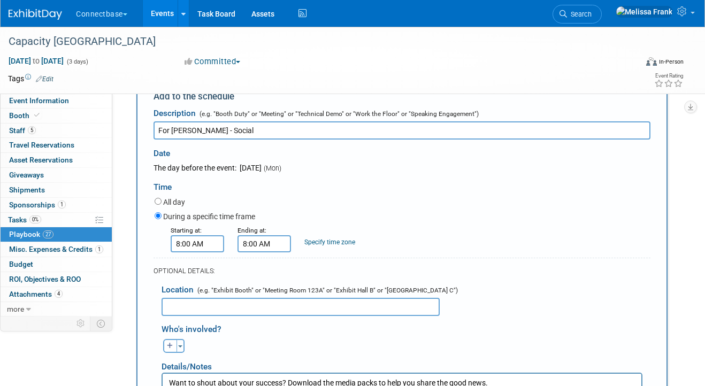
click at [351, 208] on div "All day" at bounding box center [403, 203] width 496 height 14
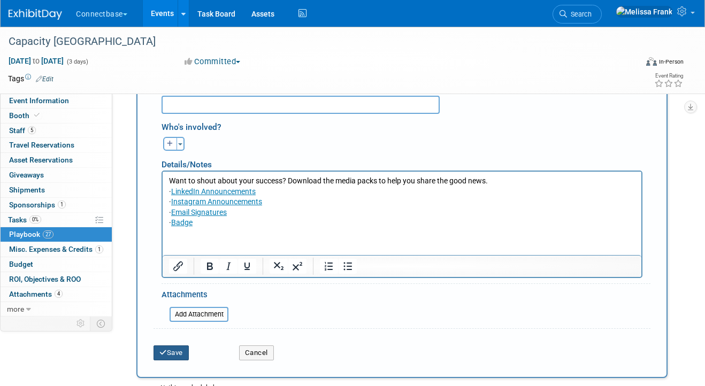
click at [179, 357] on button "Save" at bounding box center [171, 353] width 35 height 15
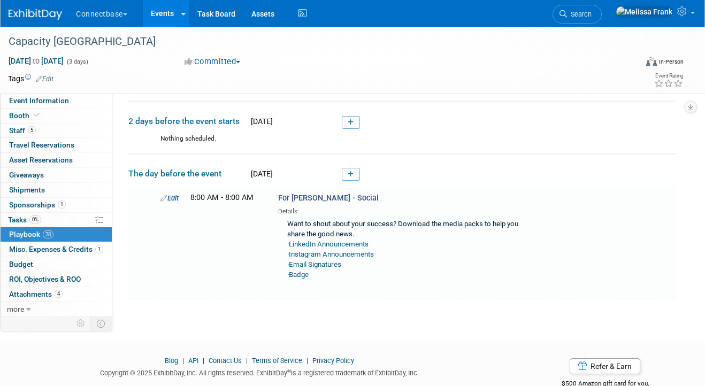
scroll to position [88, 0]
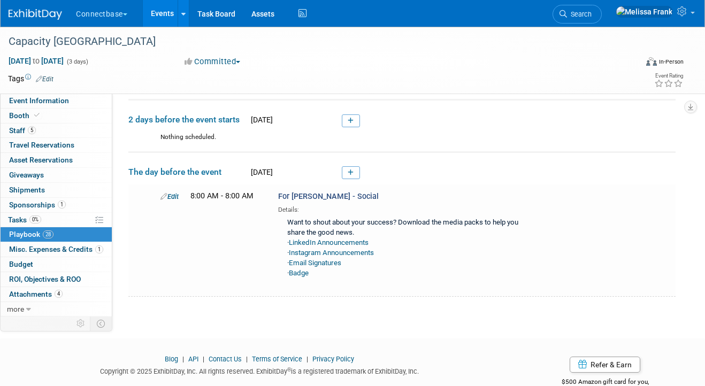
click at [152, 12] on link "Events" at bounding box center [162, 13] width 39 height 27
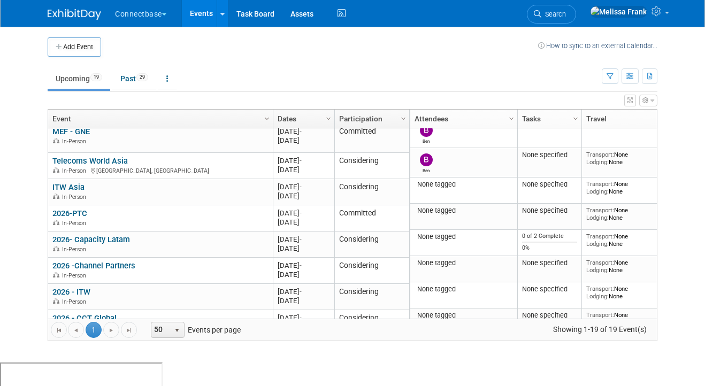
scroll to position [392, 0]
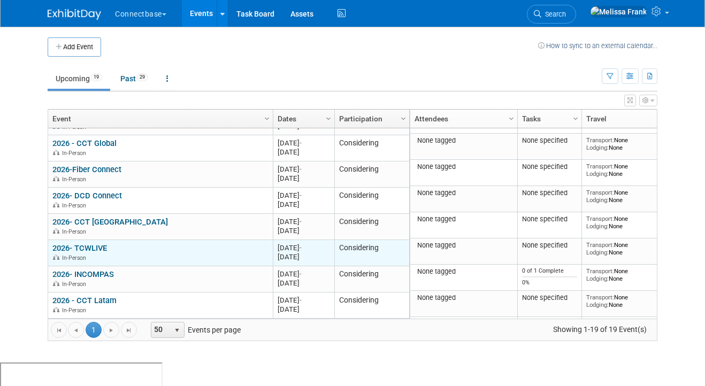
click at [85, 243] on link "2026- TCWLIVE" at bounding box center [79, 248] width 55 height 10
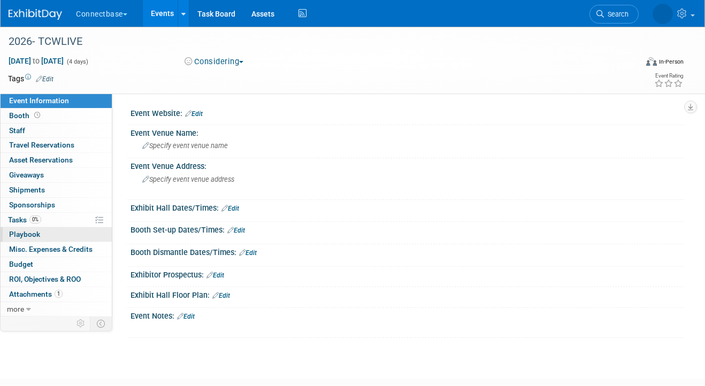
click at [39, 232] on span "Playbook 0" at bounding box center [24, 234] width 31 height 9
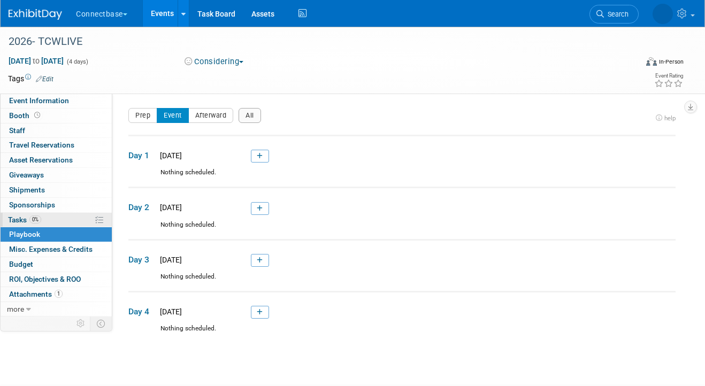
click at [46, 219] on link "0% Tasks 0%" at bounding box center [56, 220] width 111 height 14
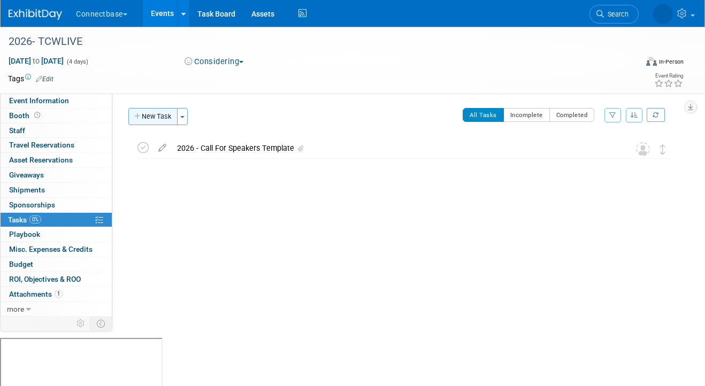
click at [144, 116] on button "New Task" at bounding box center [152, 116] width 49 height 17
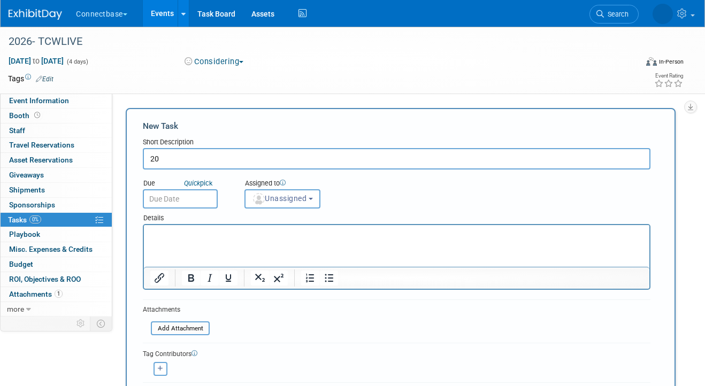
type input "2"
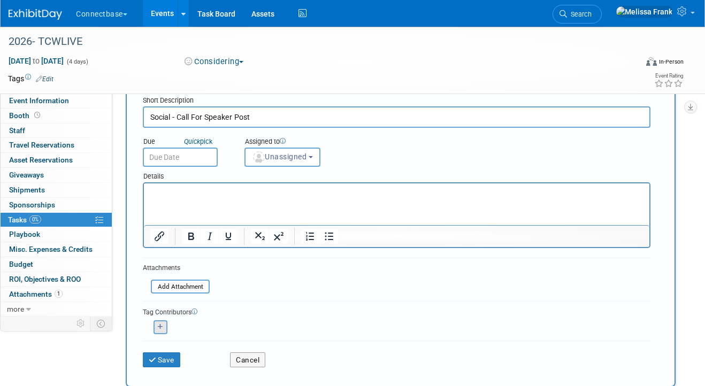
scroll to position [81, 0]
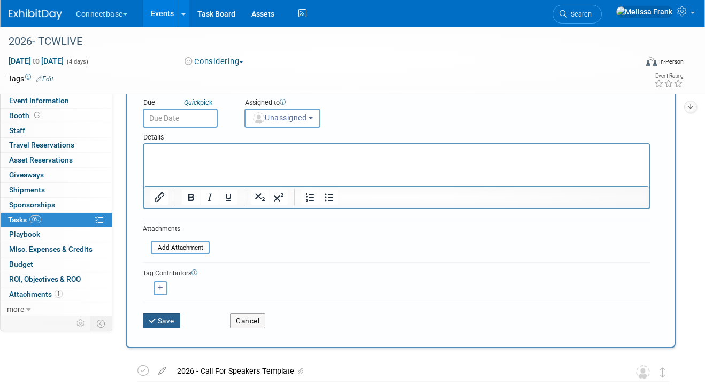
type input "Social - Call For Speaker Post"
click at [165, 317] on button "Save" at bounding box center [161, 320] width 37 height 15
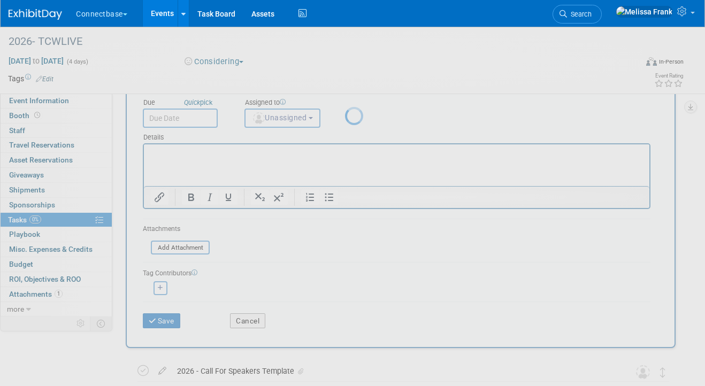
scroll to position [0, 0]
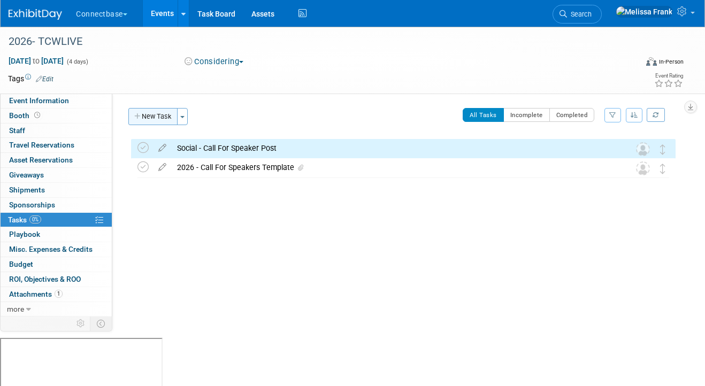
click at [153, 116] on button "New Task" at bounding box center [152, 116] width 49 height 17
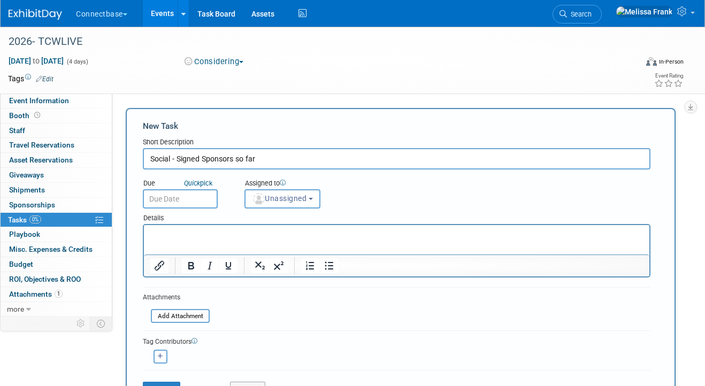
click at [240, 160] on input "Social - Signed Sponsors so far" at bounding box center [397, 158] width 508 height 21
click at [250, 159] on input "Social - Signed Sponsors So far" at bounding box center [397, 158] width 508 height 21
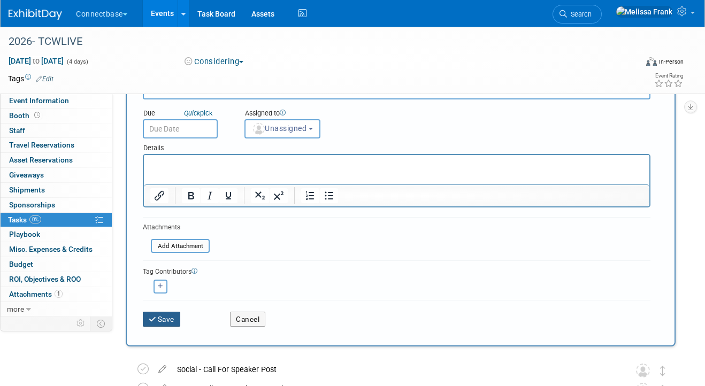
type input "Social - Signed Sponsors So Far"
click at [158, 320] on button "Save" at bounding box center [161, 319] width 37 height 15
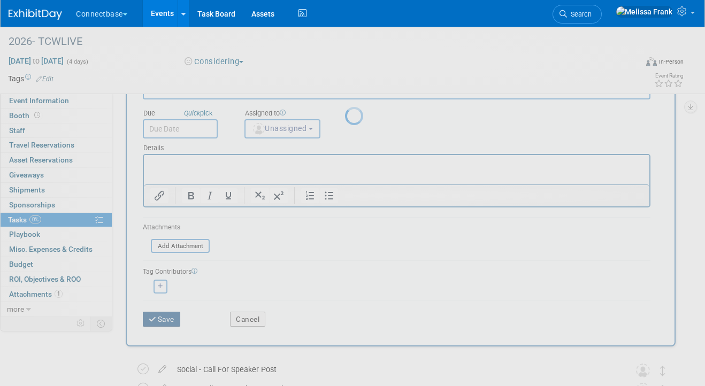
scroll to position [0, 0]
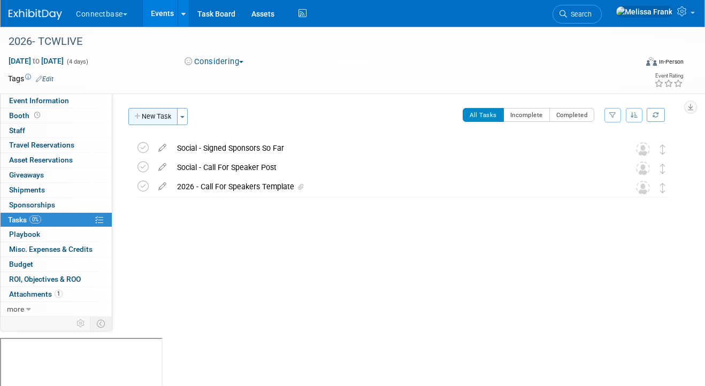
click at [158, 117] on button "New Task" at bounding box center [152, 116] width 49 height 17
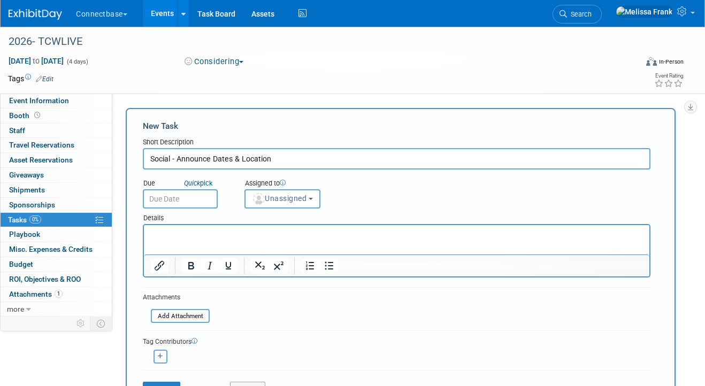
scroll to position [41, 0]
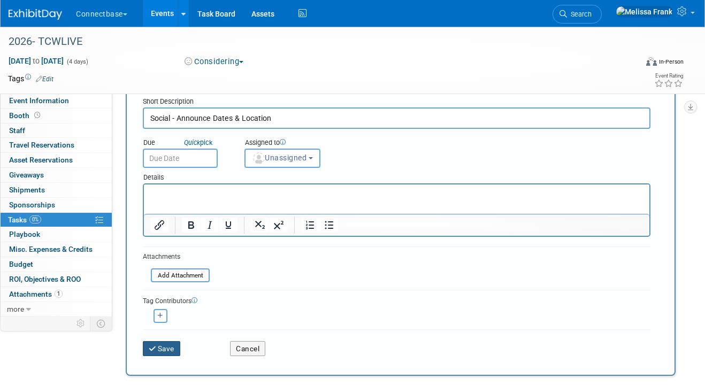
type input "Social - Announce Dates & Location"
click at [173, 344] on button "Save" at bounding box center [161, 348] width 37 height 15
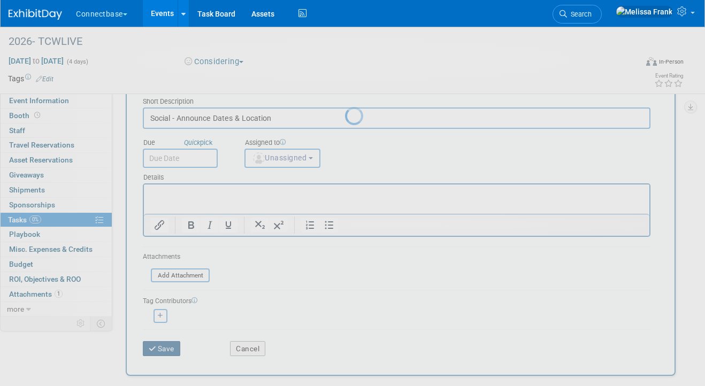
scroll to position [0, 0]
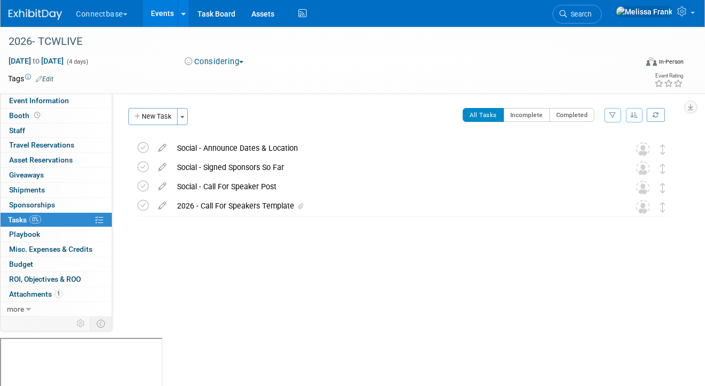
click at [164, 13] on link "Events" at bounding box center [162, 13] width 39 height 27
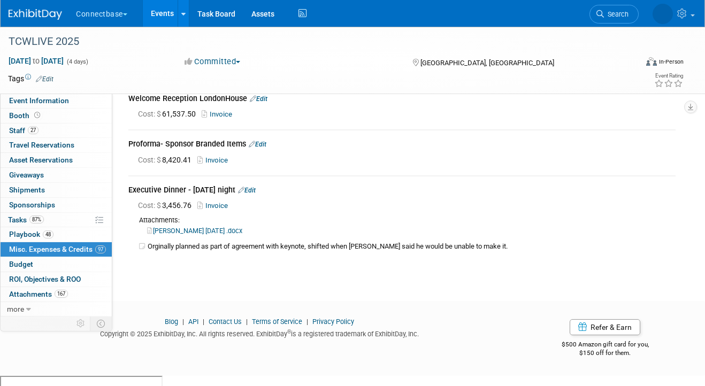
click at [173, 12] on link "Events" at bounding box center [162, 13] width 39 height 27
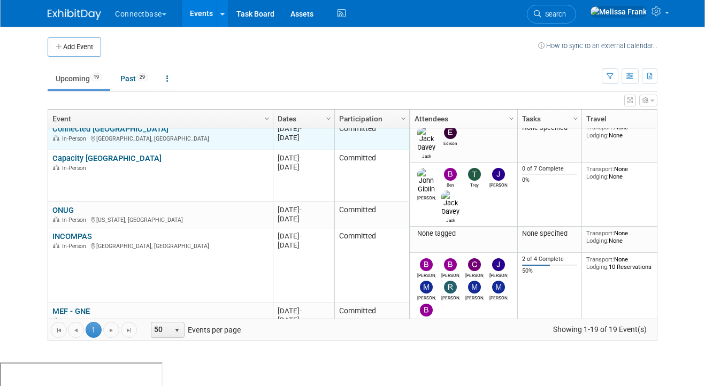
scroll to position [74, 0]
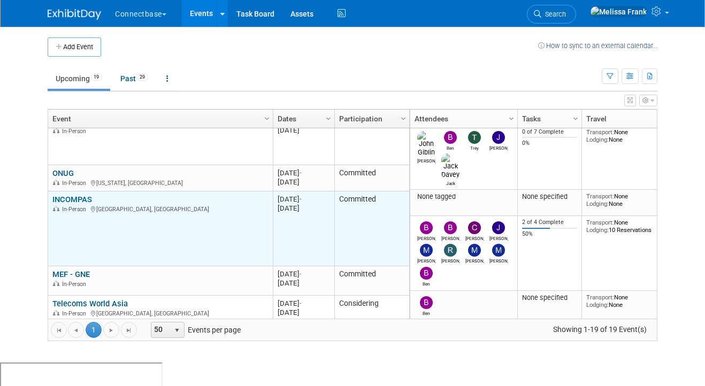
click at [68, 201] on link "INCOMPAS" at bounding box center [72, 200] width 40 height 10
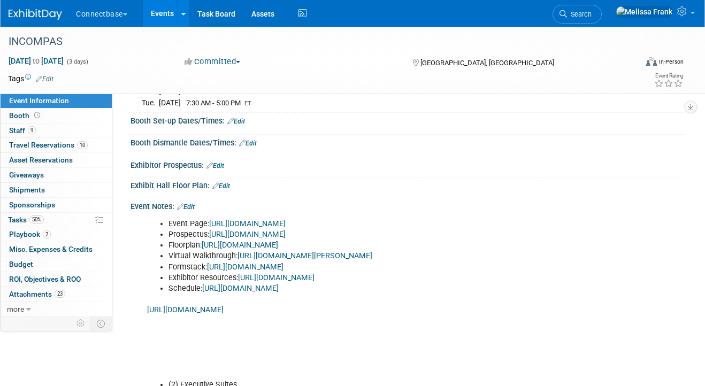
scroll to position [147, 0]
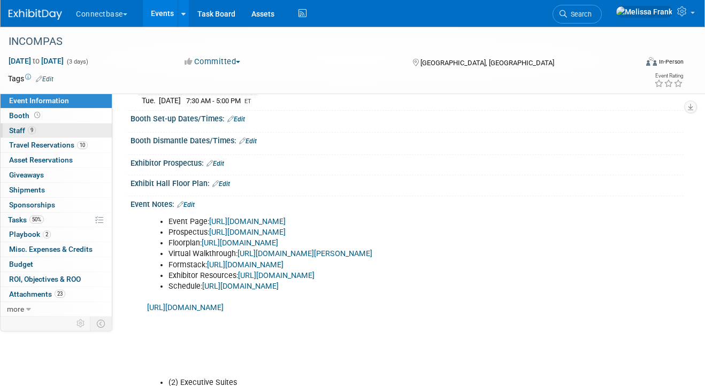
click at [56, 131] on link "9 Staff 9" at bounding box center [56, 131] width 111 height 14
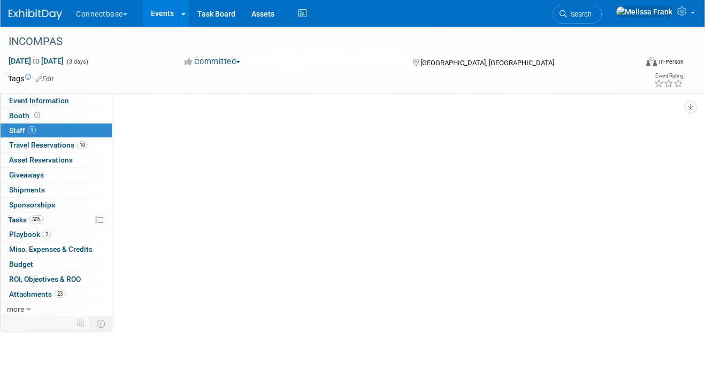
scroll to position [0, 0]
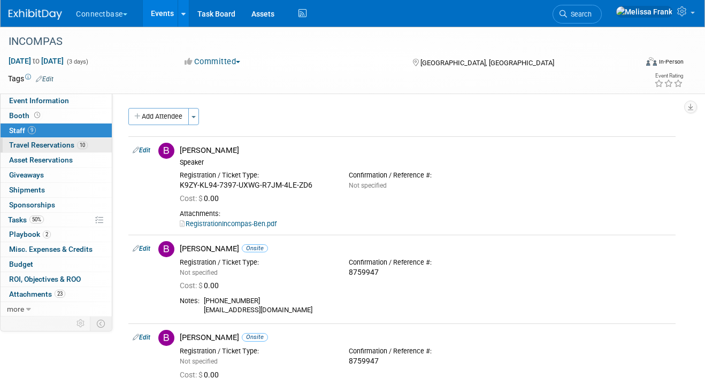
click at [73, 144] on span "Travel Reservations 10" at bounding box center [48, 145] width 79 height 9
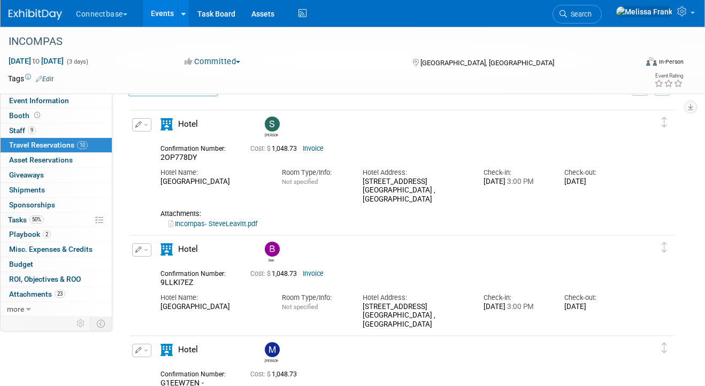
scroll to position [43, 0]
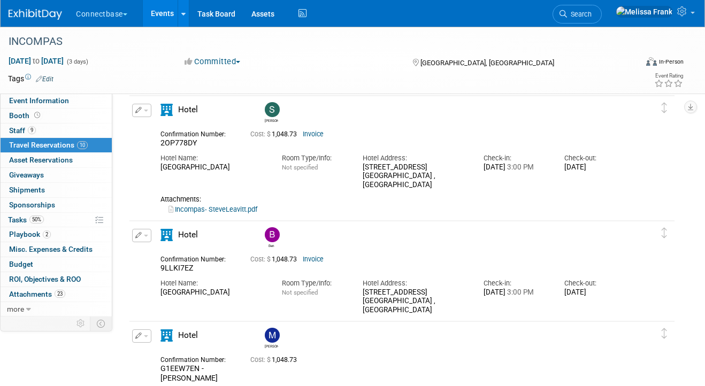
click at [231, 208] on link "Incompas- SteveLeavitt.pdf" at bounding box center [212, 209] width 89 height 8
click at [203, 213] on link "Incompas- SteveLeavitt.pdf" at bounding box center [212, 209] width 89 height 8
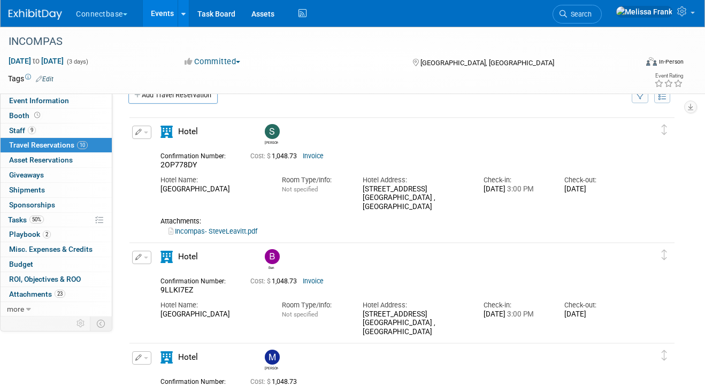
scroll to position [9, 0]
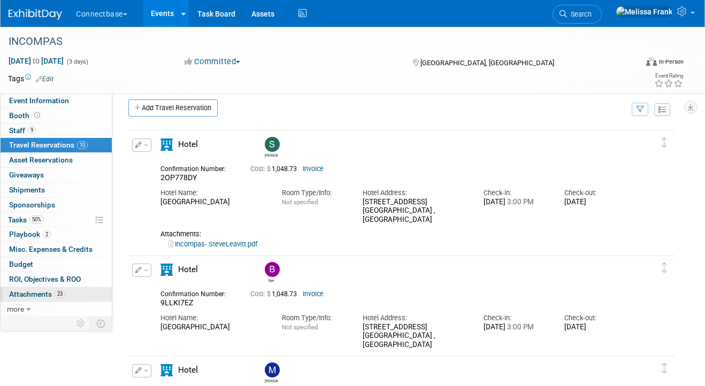
click at [56, 293] on span "23" at bounding box center [60, 294] width 11 height 8
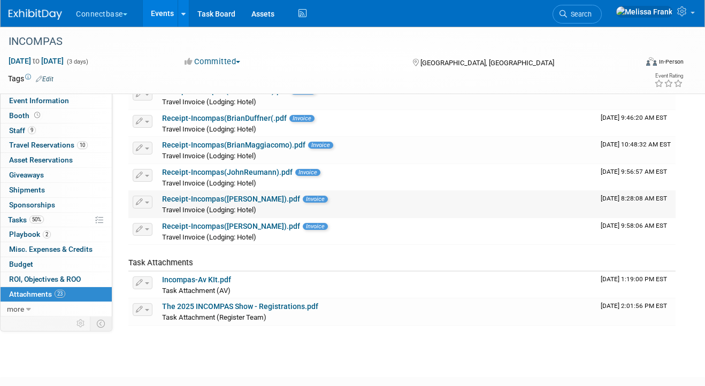
scroll to position [520, 0]
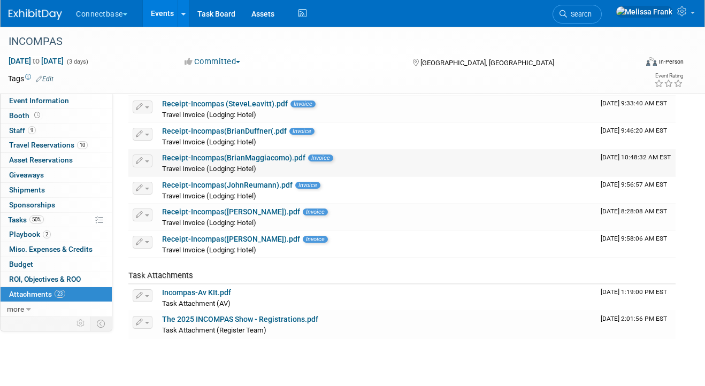
click at [228, 157] on link "Receipt-Incompas(BrianMaggiacomo).pdf" at bounding box center [233, 158] width 143 height 9
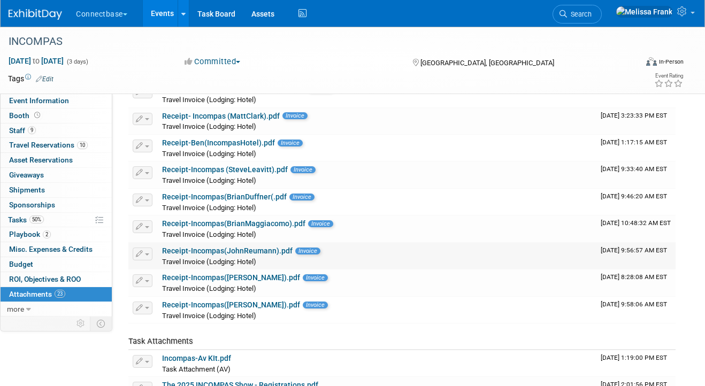
scroll to position [447, 0]
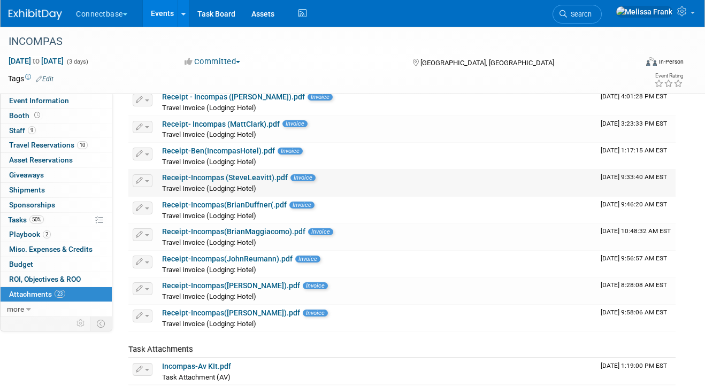
click at [220, 174] on link "Receipt-Incompas (SteveLeavitt).pdf" at bounding box center [225, 177] width 126 height 9
click at [170, 16] on link "Events" at bounding box center [162, 13] width 39 height 27
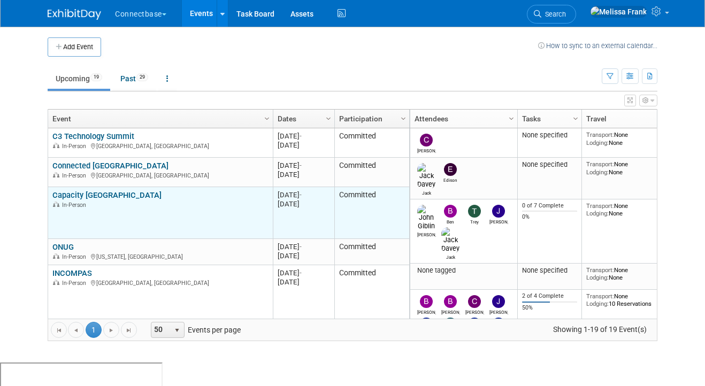
click at [84, 195] on link "Capacity [GEOGRAPHIC_DATA]" at bounding box center [106, 195] width 109 height 10
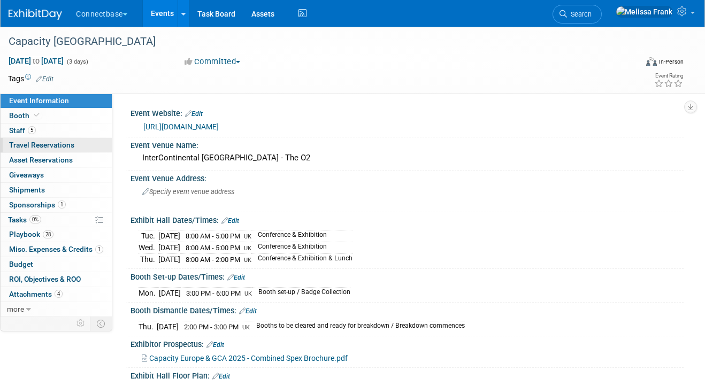
click at [53, 141] on span "Travel Reservations 0" at bounding box center [41, 145] width 65 height 9
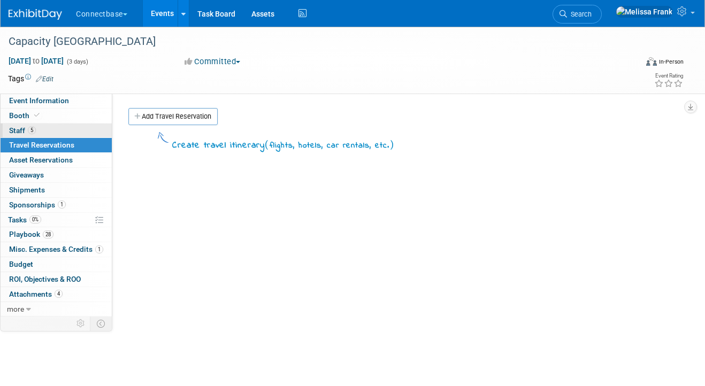
click at [37, 131] on link "5 Staff 5" at bounding box center [56, 131] width 111 height 14
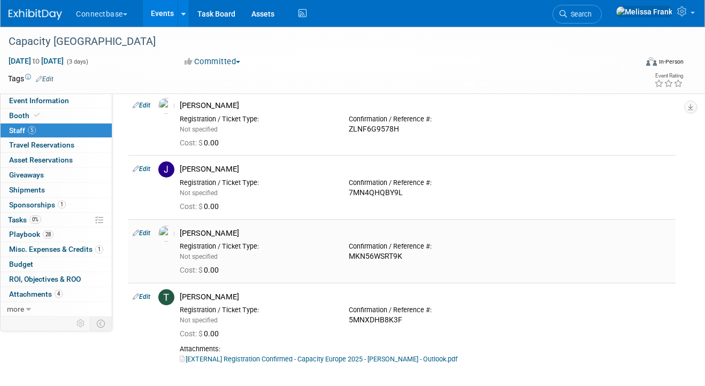
scroll to position [111, 0]
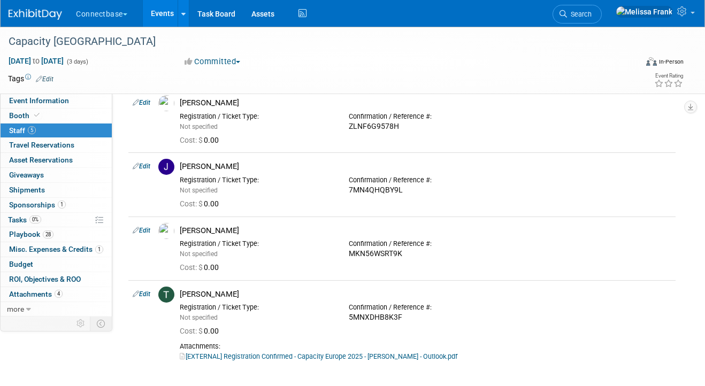
click at [169, 16] on link "Events" at bounding box center [162, 13] width 39 height 27
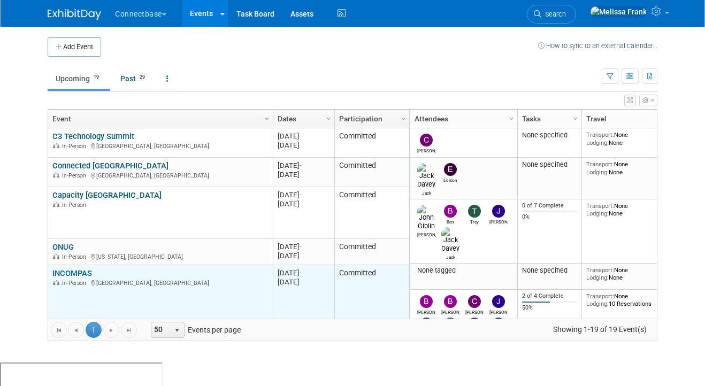
click at [71, 272] on link "INCOMPAS" at bounding box center [72, 273] width 40 height 10
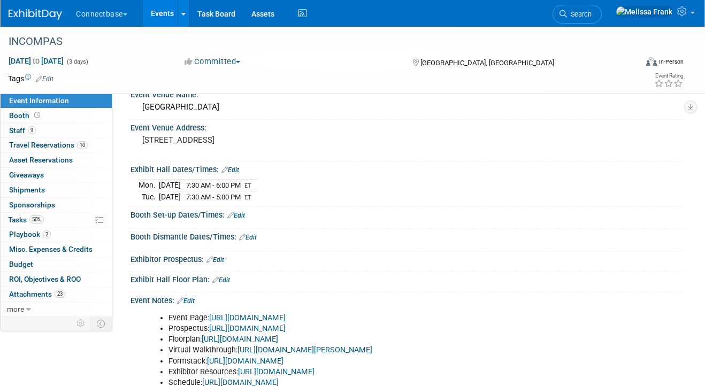
scroll to position [64, 0]
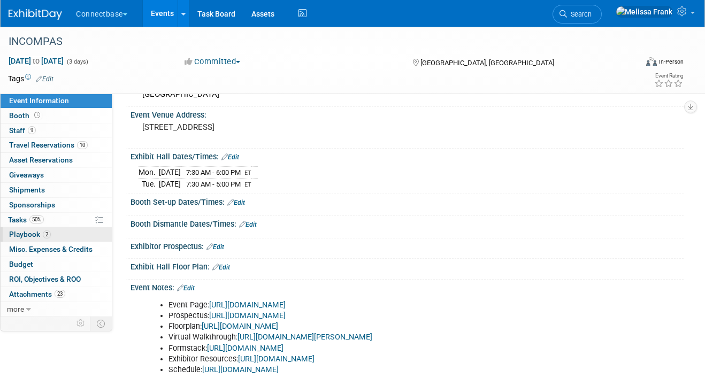
click at [40, 233] on span "Playbook 2" at bounding box center [30, 234] width 42 height 9
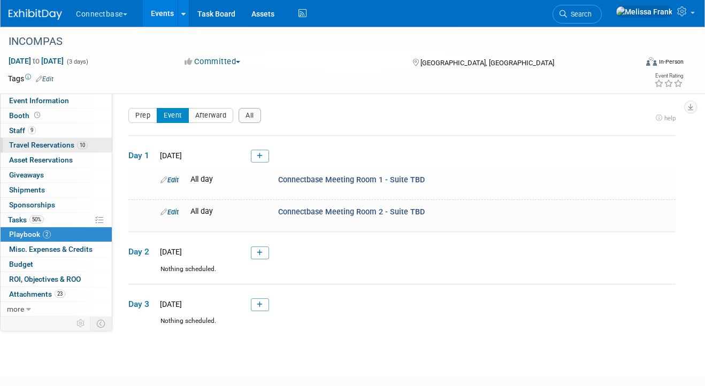
click at [50, 142] on span "Travel Reservations 10" at bounding box center [48, 145] width 79 height 9
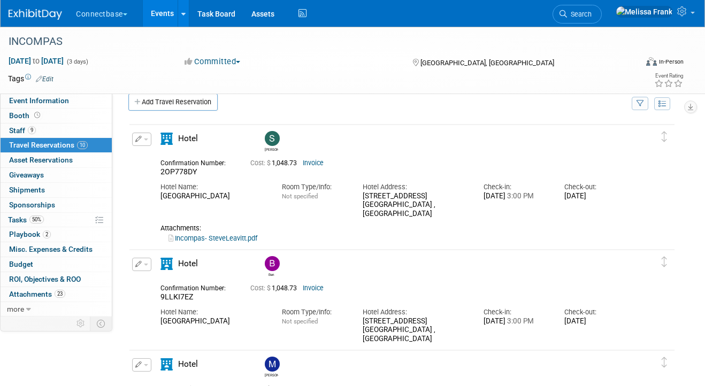
scroll to position [17, 0]
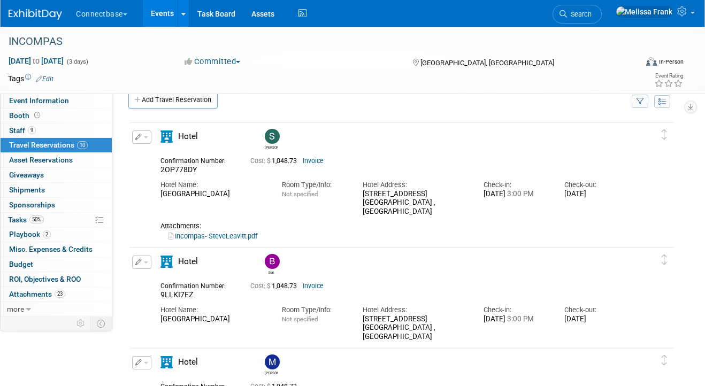
click at [140, 139] on icon "button" at bounding box center [138, 137] width 7 height 6
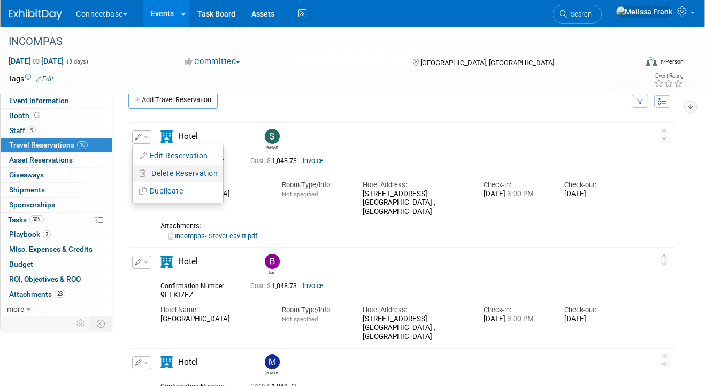
click at [174, 170] on span "Delete Reservation" at bounding box center [184, 173] width 66 height 9
click at [260, 183] on link "Yes" at bounding box center [262, 181] width 31 height 17
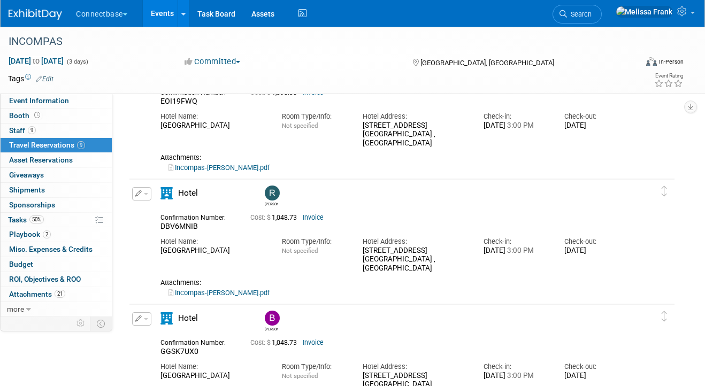
scroll to position [327, 0]
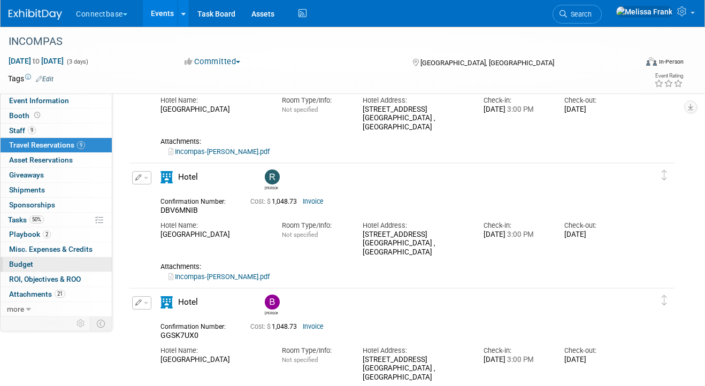
click at [42, 264] on link "Budget" at bounding box center [56, 264] width 111 height 14
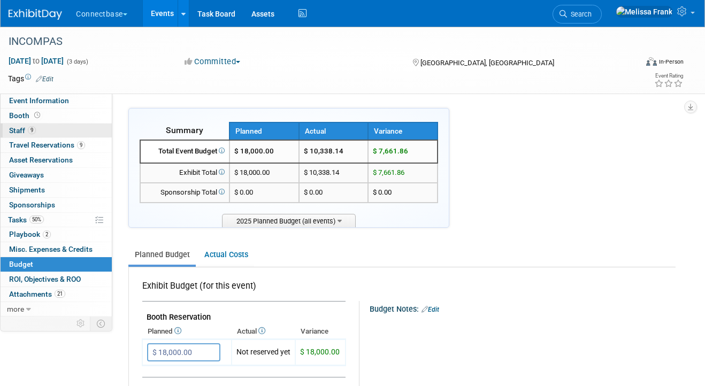
click at [41, 130] on link "9 Staff 9" at bounding box center [56, 131] width 111 height 14
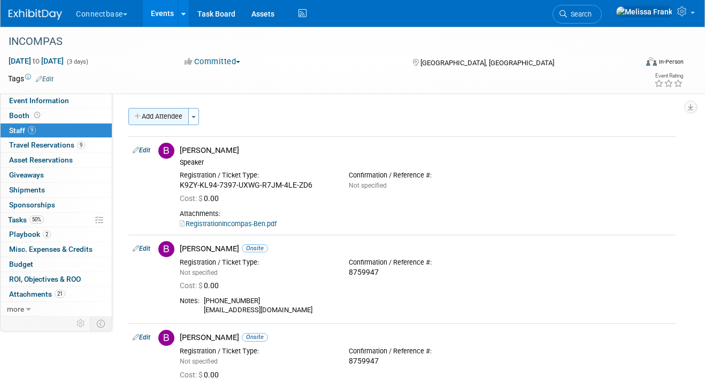
click at [155, 118] on button "Add Attendee" at bounding box center [158, 116] width 60 height 17
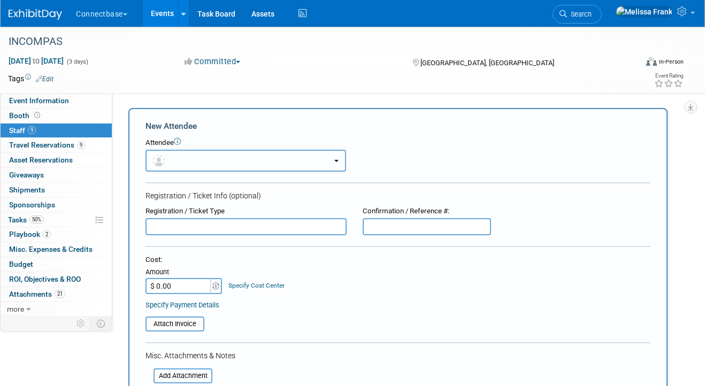
click at [223, 163] on button "button" at bounding box center [245, 161] width 201 height 22
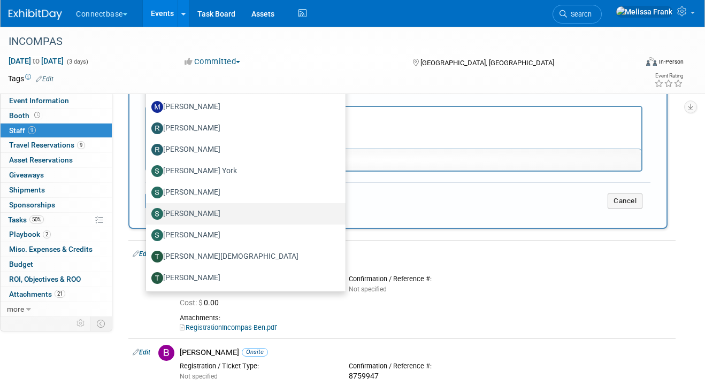
scroll to position [309, 0]
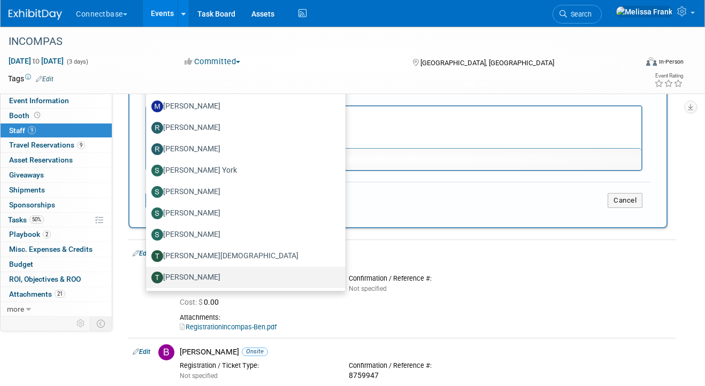
click at [197, 281] on label "[PERSON_NAME]" at bounding box center [242, 277] width 183 height 17
click at [148, 280] on input "[PERSON_NAME]" at bounding box center [144, 276] width 7 height 7
select select "942d6ffa-f20e-4186-88c7-491f1085c95e"
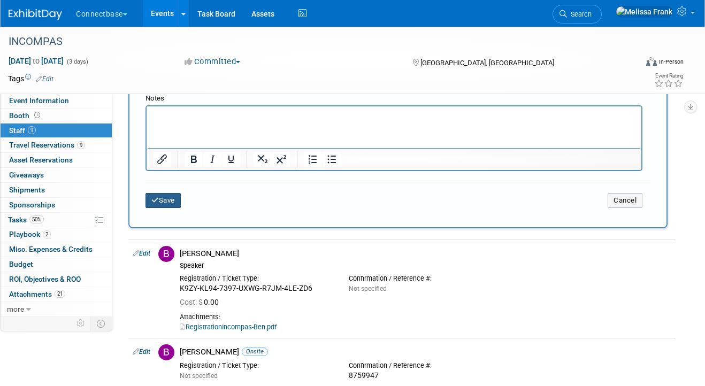
click at [159, 198] on button "Save" at bounding box center [162, 200] width 35 height 15
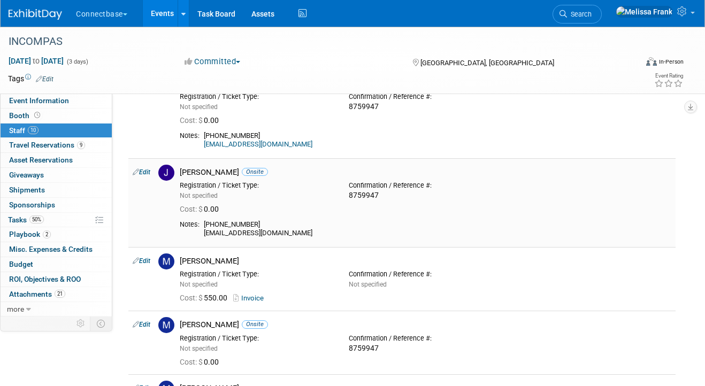
scroll to position [0, 0]
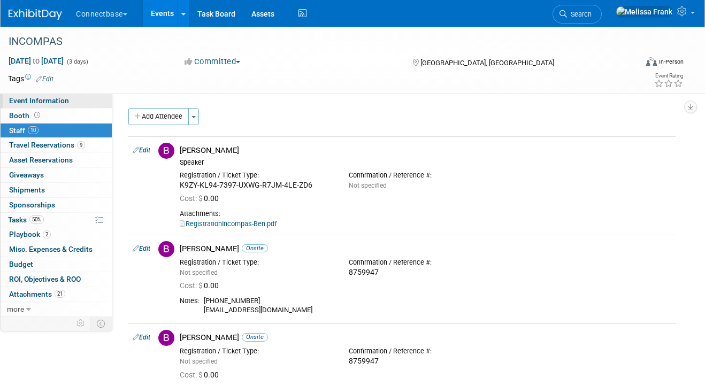
click at [62, 99] on span "Event Information" at bounding box center [39, 100] width 60 height 9
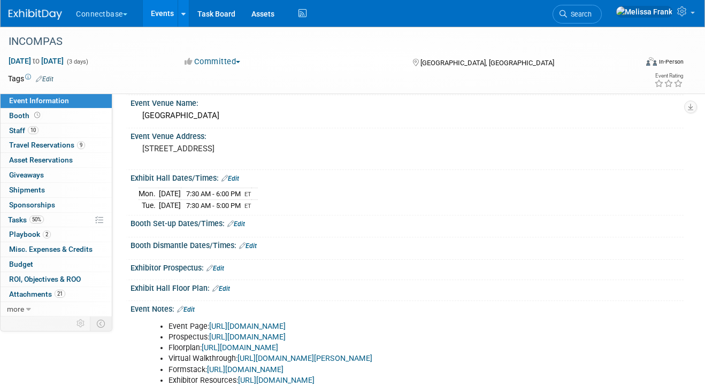
scroll to position [18, 0]
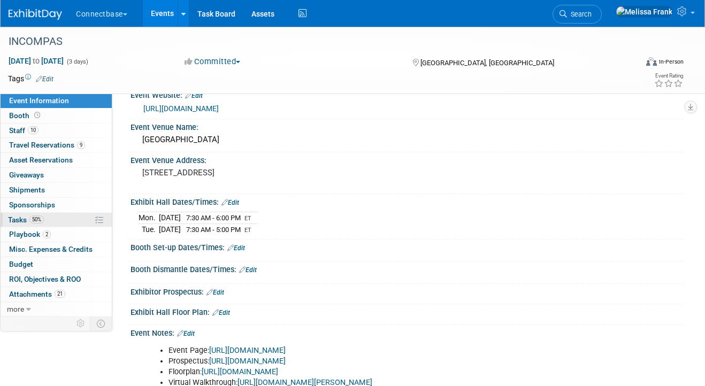
click at [62, 219] on link "50% Tasks 50%" at bounding box center [56, 220] width 111 height 14
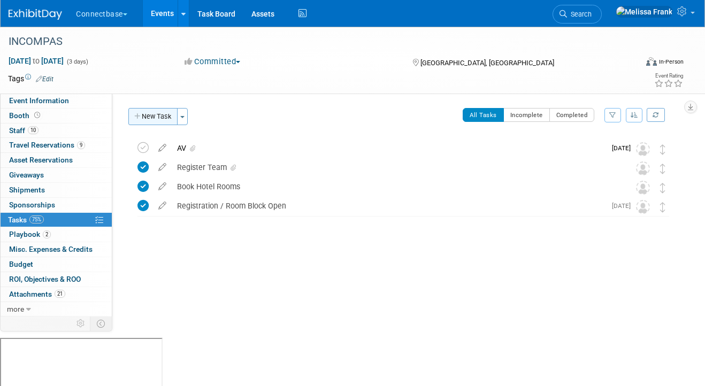
click at [157, 120] on button "New Task" at bounding box center [152, 116] width 49 height 17
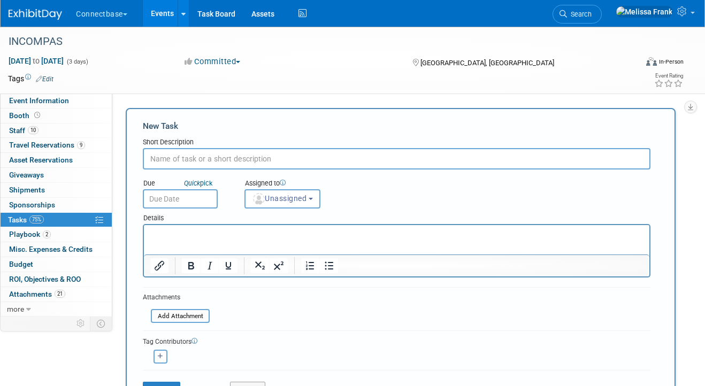
type input "I"
type input "Email Blast"
click at [180, 204] on input "text" at bounding box center [180, 198] width 75 height 19
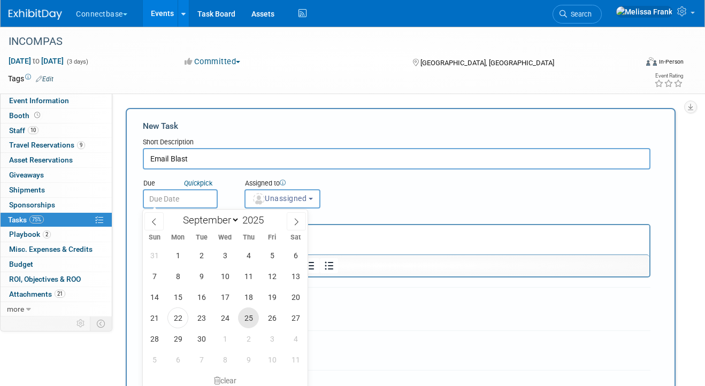
click at [243, 318] on span "25" at bounding box center [248, 318] width 21 height 21
type input "[DATE]"
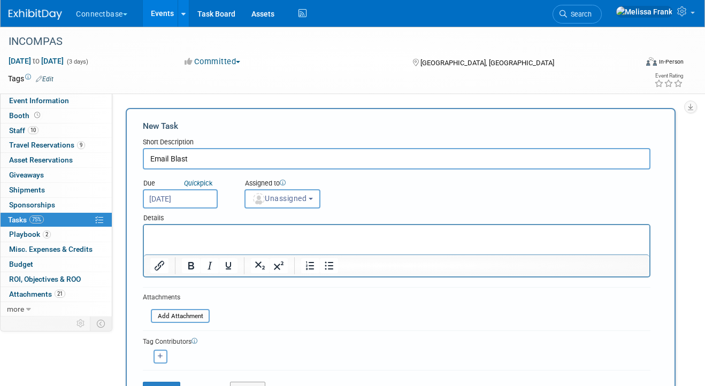
click at [172, 239] on p "Rich Text Area. Press ALT-0 for help." at bounding box center [396, 234] width 493 height 11
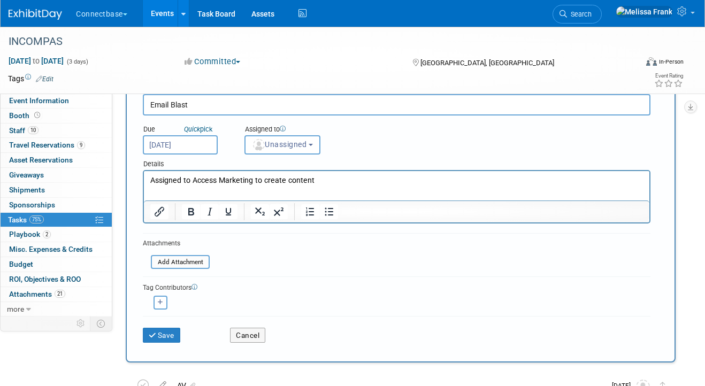
scroll to position [79, 0]
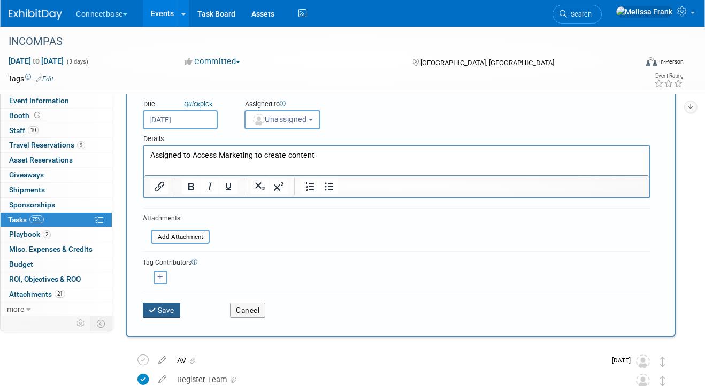
click at [158, 309] on button "Save" at bounding box center [161, 310] width 37 height 15
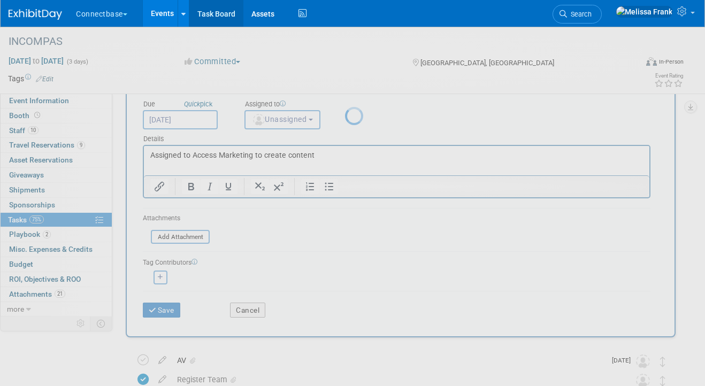
scroll to position [0, 0]
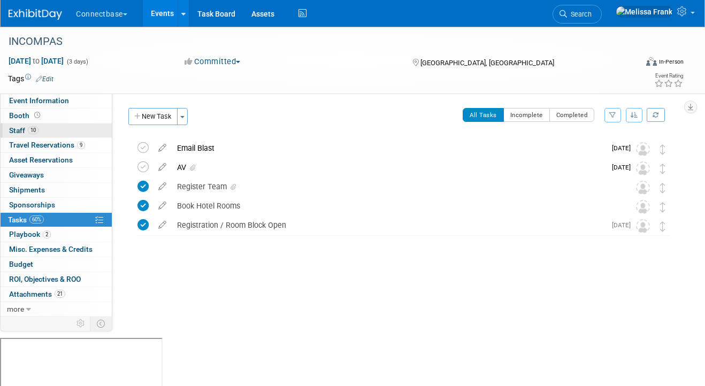
click at [41, 133] on link "10 Staff 10" at bounding box center [56, 131] width 111 height 14
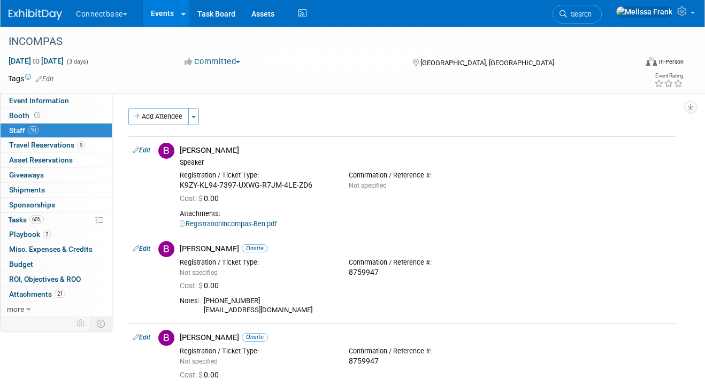
click at [158, 17] on link "Events" at bounding box center [162, 13] width 39 height 27
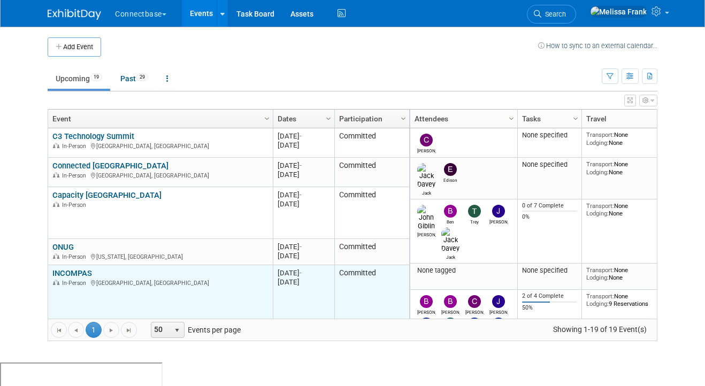
click at [69, 271] on link "INCOMPAS" at bounding box center [72, 273] width 40 height 10
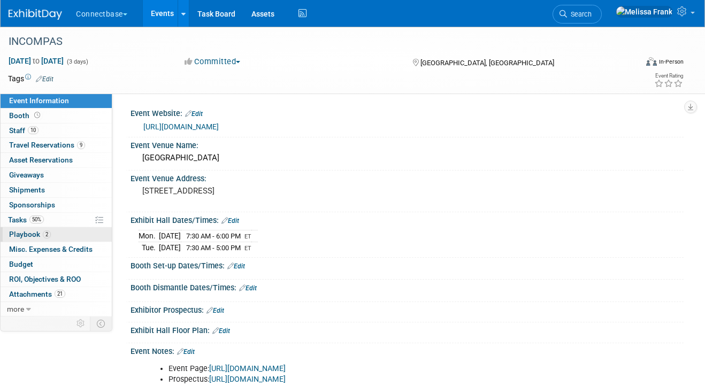
click at [45, 235] on span "2" at bounding box center [47, 235] width 8 height 8
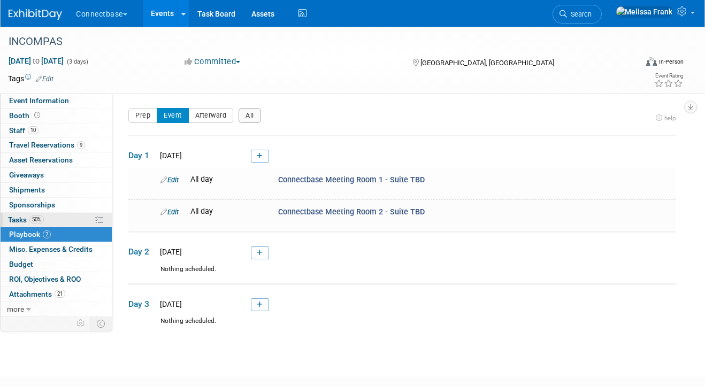
click at [39, 219] on span "50%" at bounding box center [36, 220] width 14 height 8
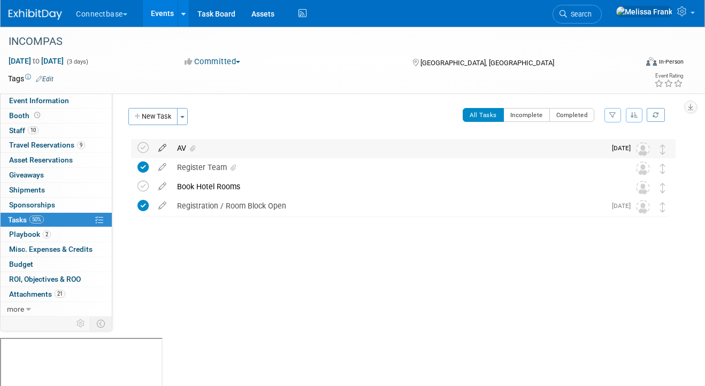
click at [163, 148] on icon at bounding box center [162, 145] width 19 height 13
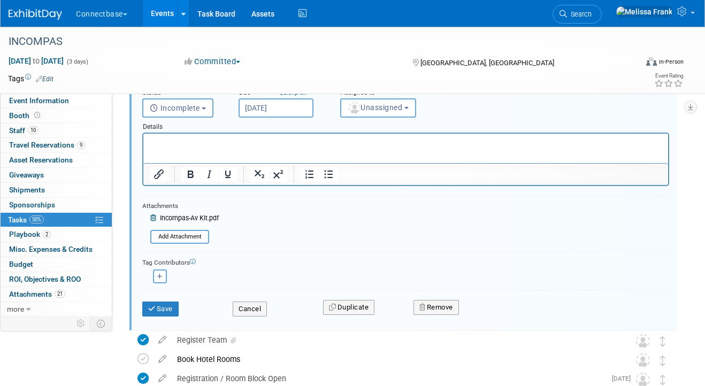
scroll to position [167, 0]
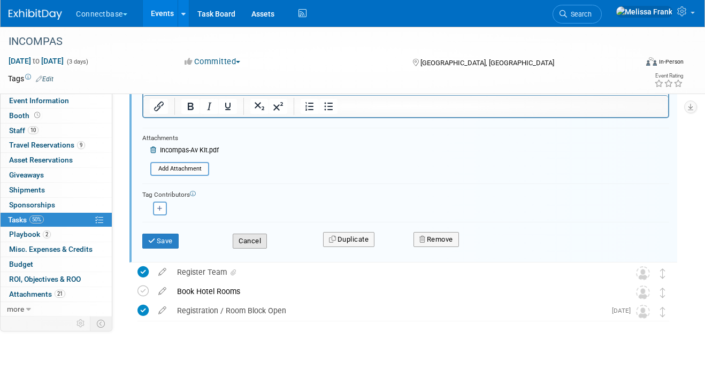
click at [236, 247] on button "Cancel" at bounding box center [250, 241] width 34 height 15
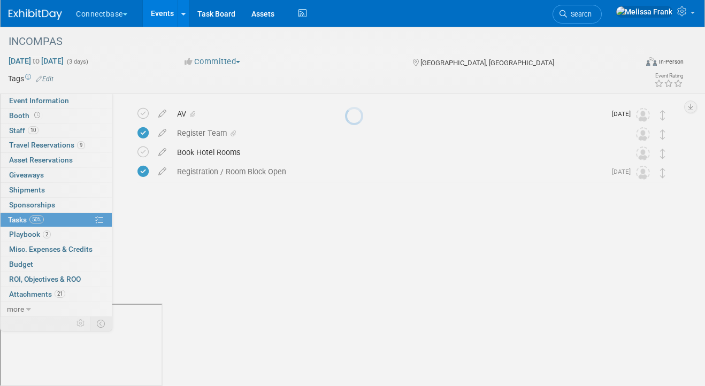
scroll to position [0, 0]
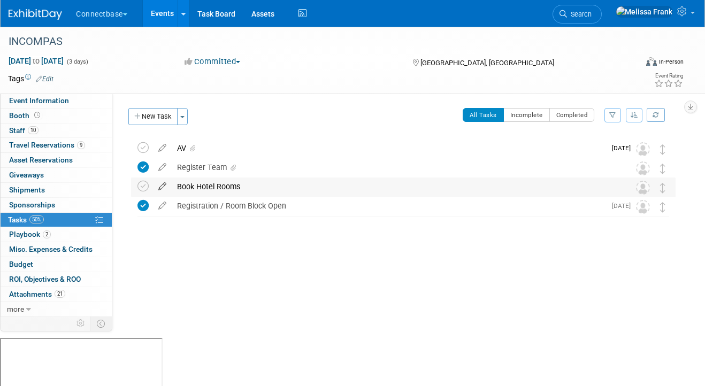
click at [160, 185] on icon at bounding box center [162, 184] width 19 height 13
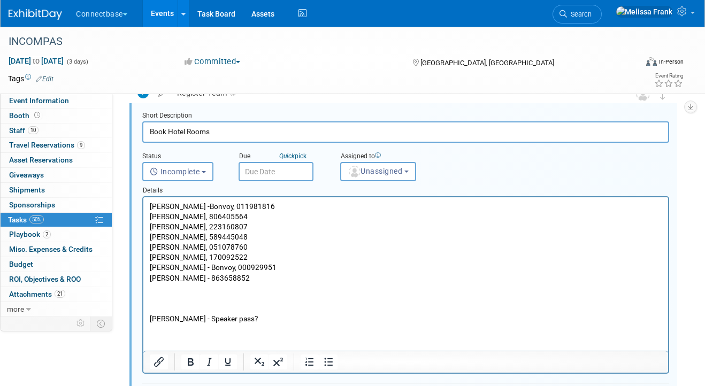
scroll to position [69, 0]
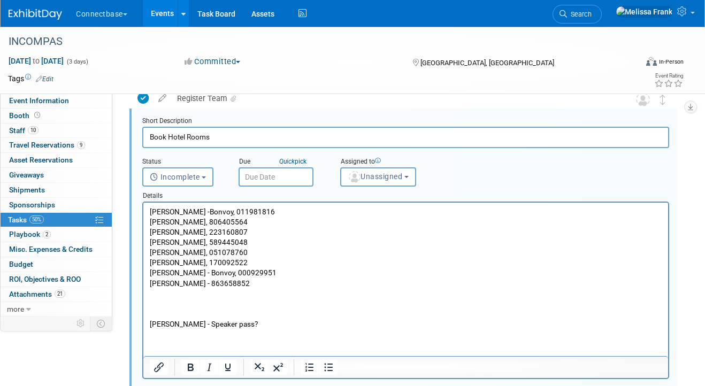
drag, startPoint x: 270, startPoint y: 224, endPoint x: 143, endPoint y: 219, distance: 126.9
click at [143, 219] on html "[PERSON_NAME], 011981816 [PERSON_NAME], 806405564 [PERSON_NAME], 223160807 [PER…" at bounding box center [405, 266] width 525 height 127
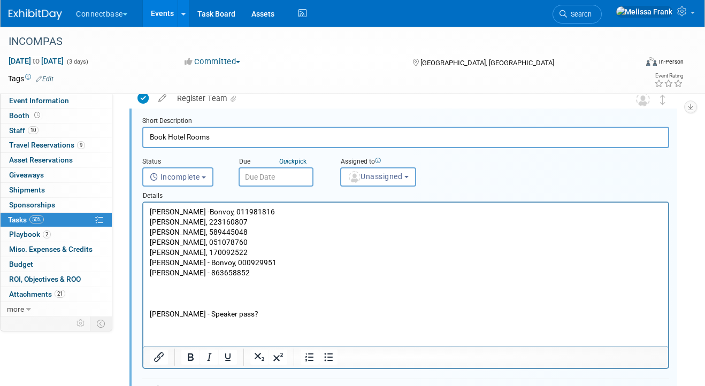
click at [259, 275] on p "John Reumann -Bonvoy, 011981816 Colleen Gallagher - Bonvoy, 223160807 Brian Duf…" at bounding box center [406, 263] width 512 height 112
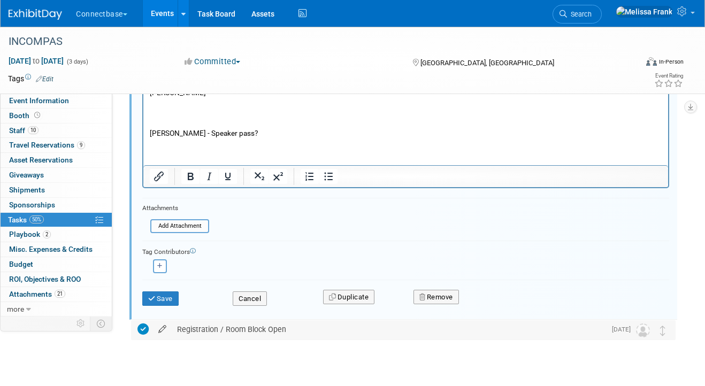
scroll to position [286, 0]
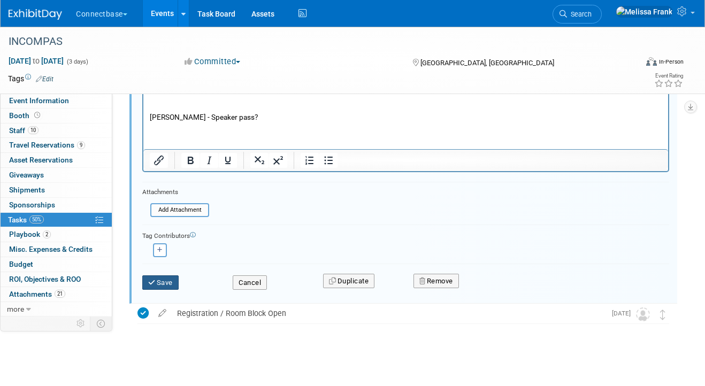
click at [160, 282] on button "Save" at bounding box center [160, 282] width 36 height 15
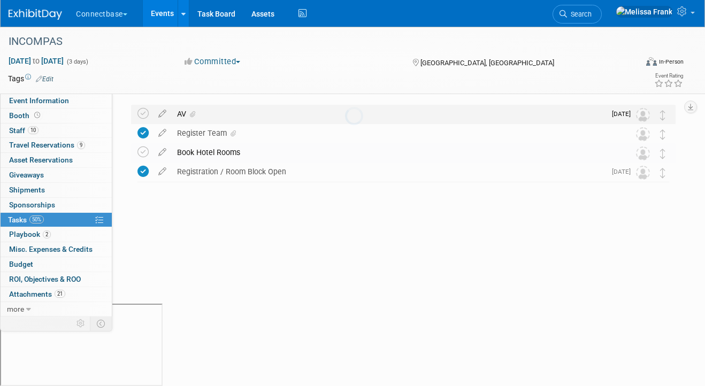
scroll to position [0, 0]
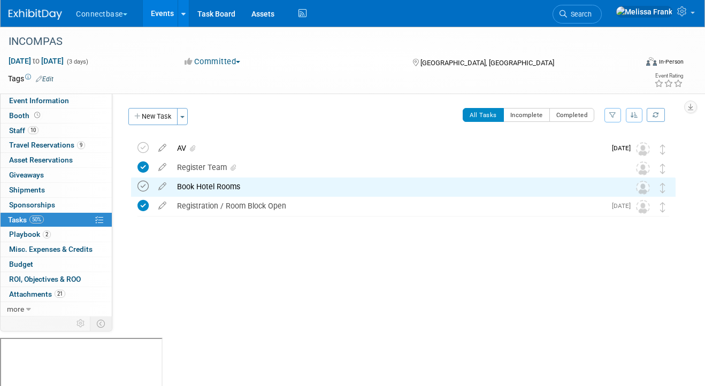
click at [143, 186] on icon at bounding box center [142, 186] width 11 height 11
